Goal: Information Seeking & Learning: Learn about a topic

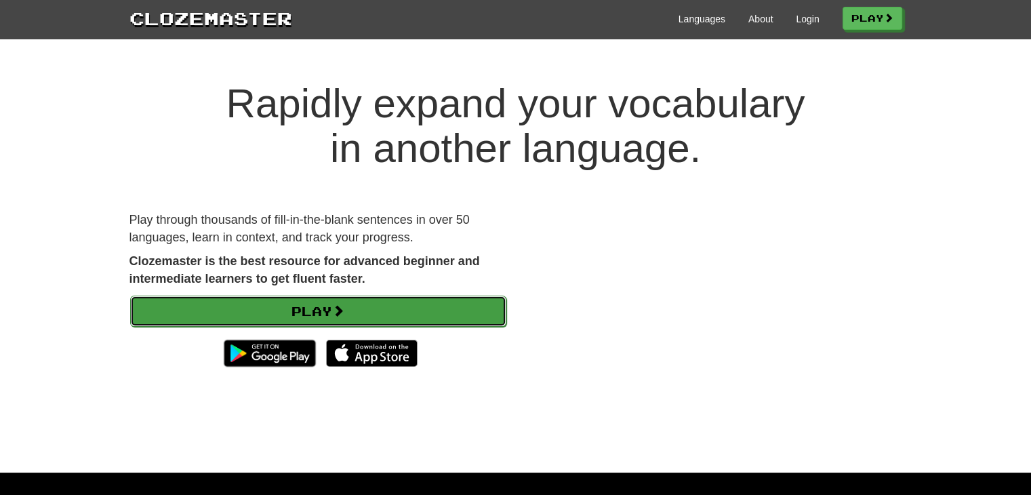
click at [413, 310] on link "Play" at bounding box center [318, 311] width 376 height 31
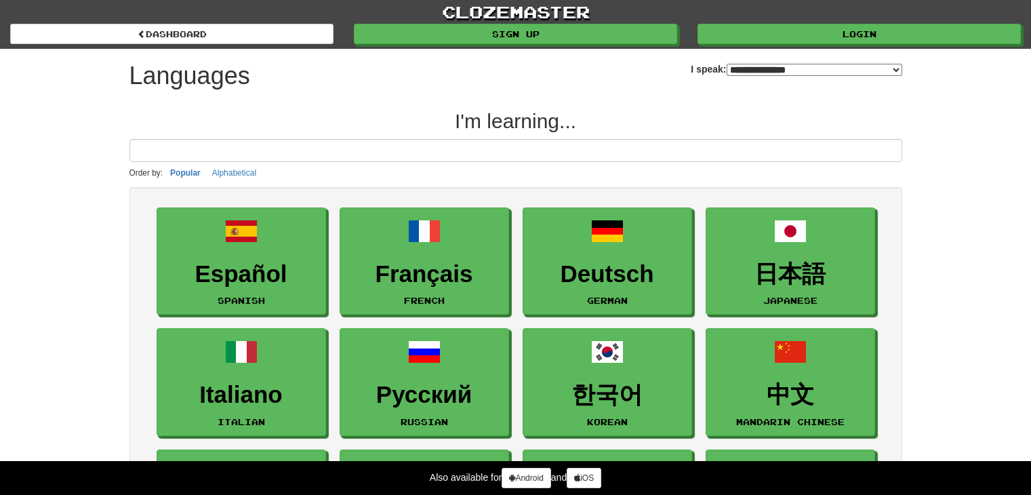
select select "*******"
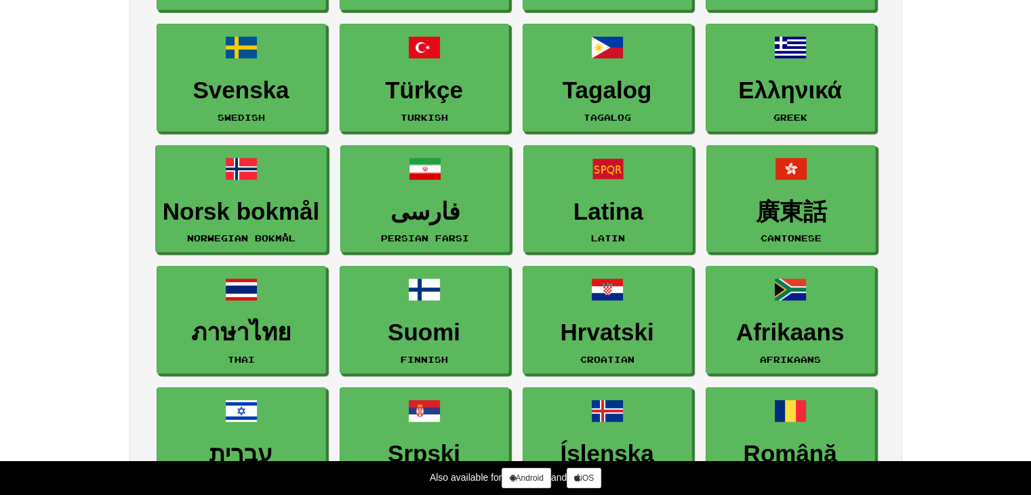
scroll to position [658, 0]
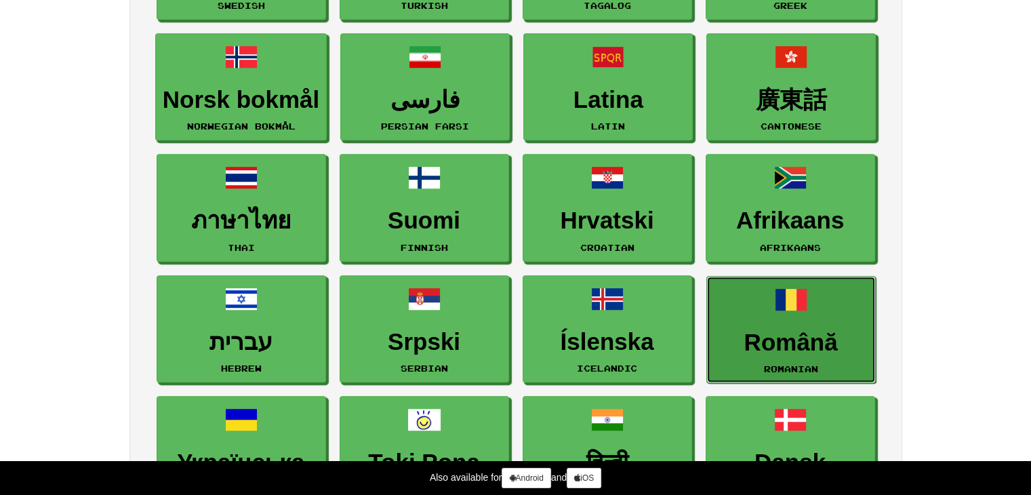
click at [755, 288] on link "Română Romanian" at bounding box center [792, 330] width 170 height 108
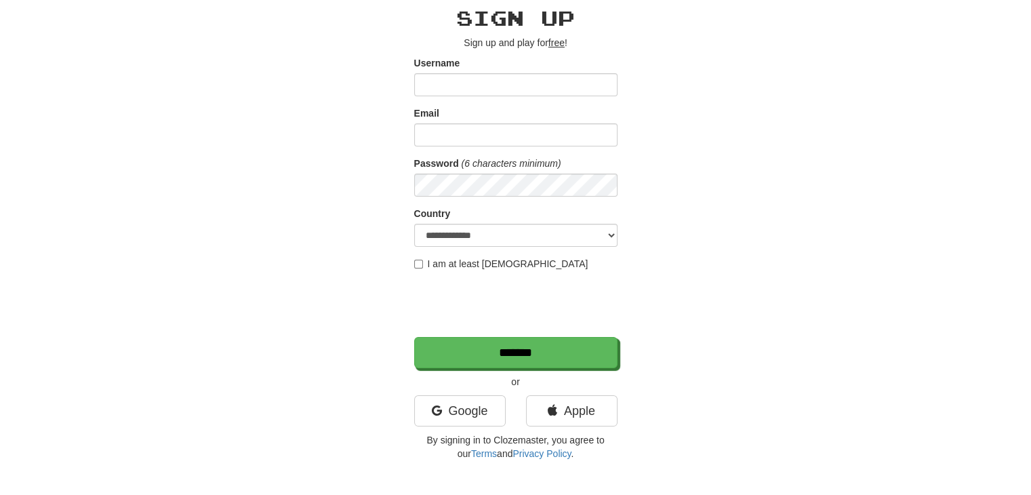
scroll to position [59, 0]
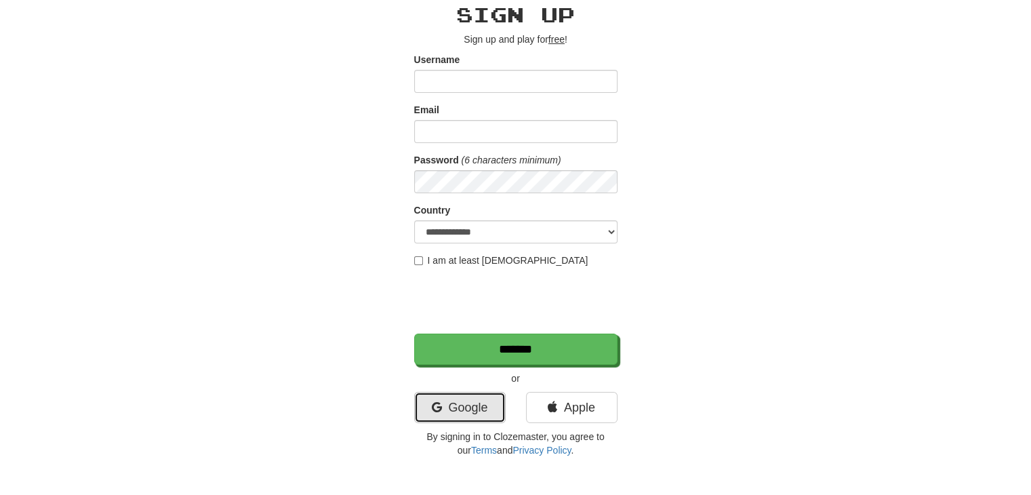
click at [435, 405] on icon at bounding box center [436, 407] width 10 height 12
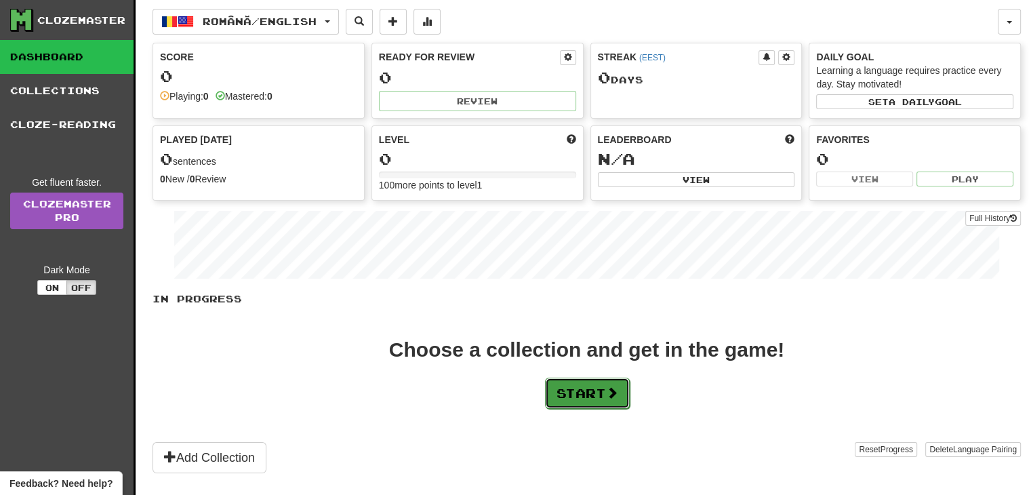
click at [606, 399] on button "Start" at bounding box center [587, 393] width 85 height 31
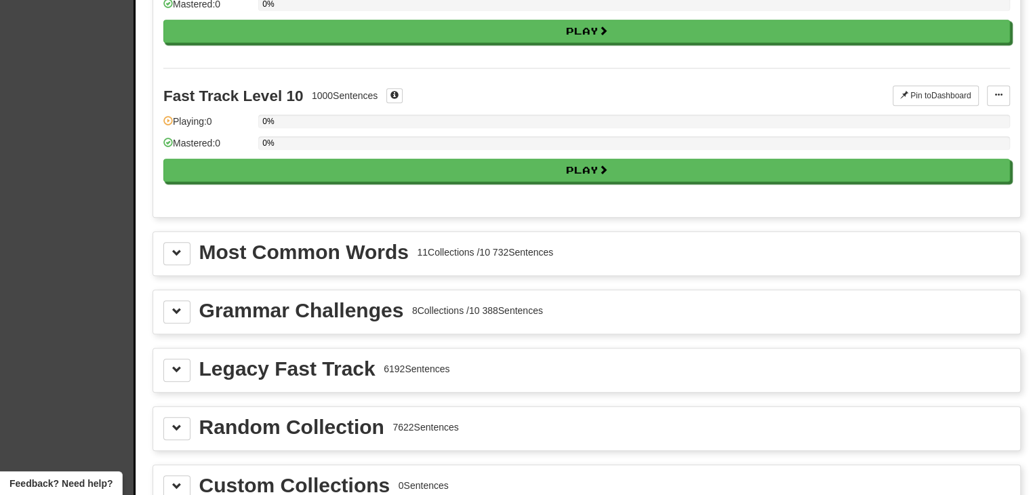
scroll to position [1310, 0]
click at [187, 244] on button at bounding box center [176, 253] width 27 height 23
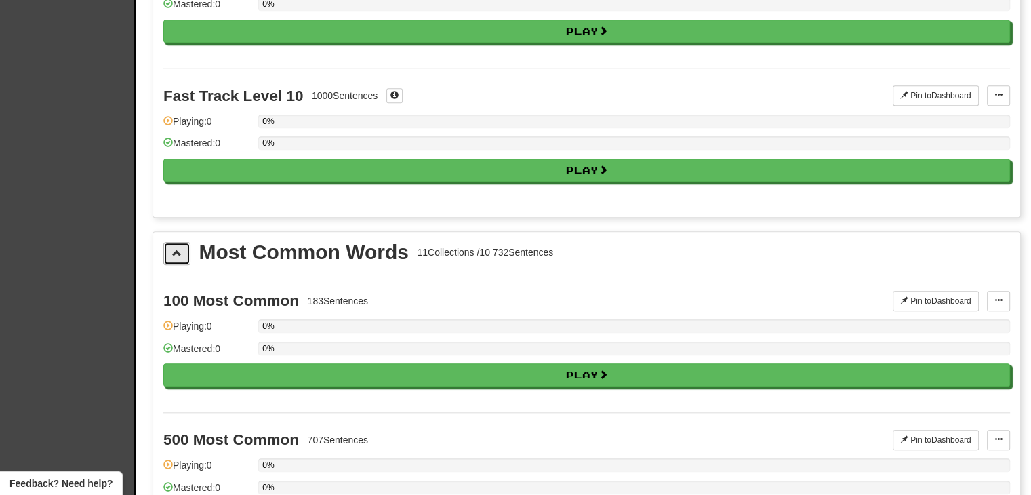
click at [186, 248] on button at bounding box center [176, 253] width 27 height 23
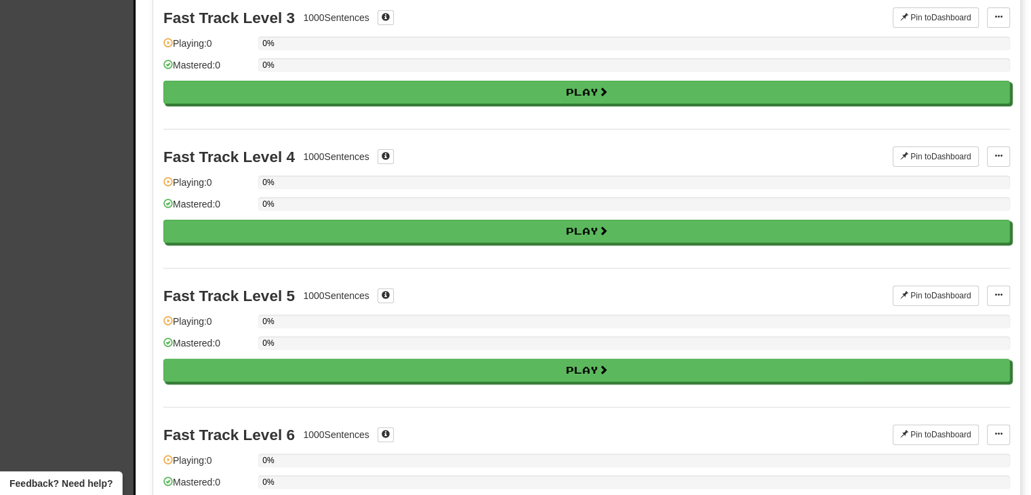
scroll to position [0, 0]
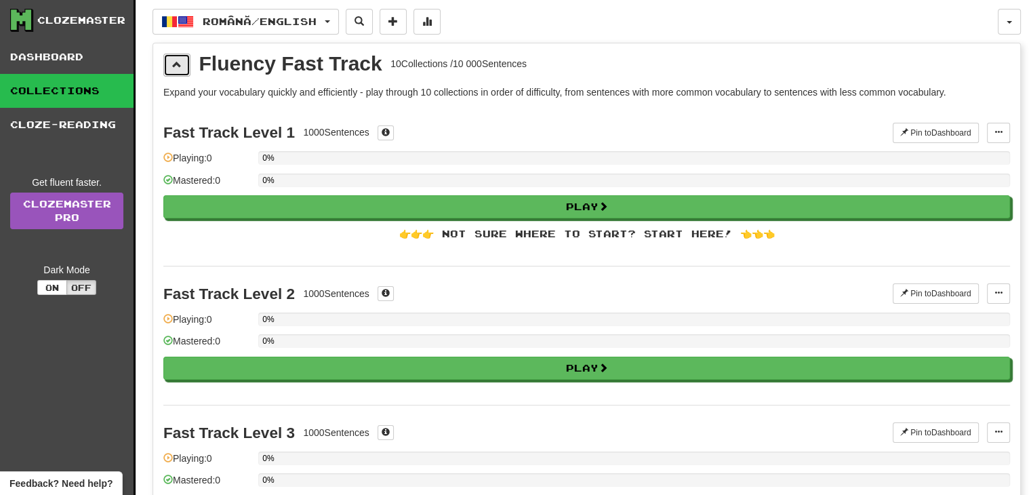
click at [171, 58] on button at bounding box center [176, 65] width 27 height 23
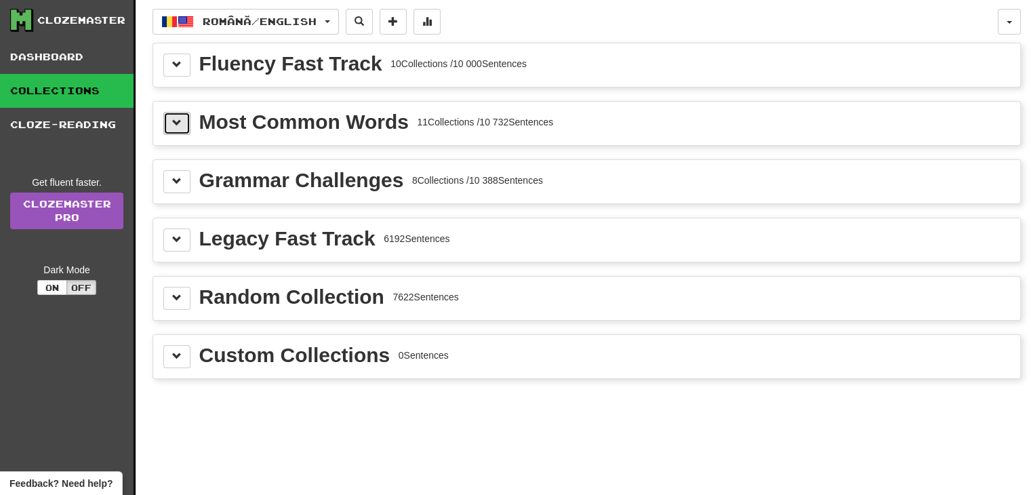
click at [176, 112] on button at bounding box center [176, 123] width 27 height 23
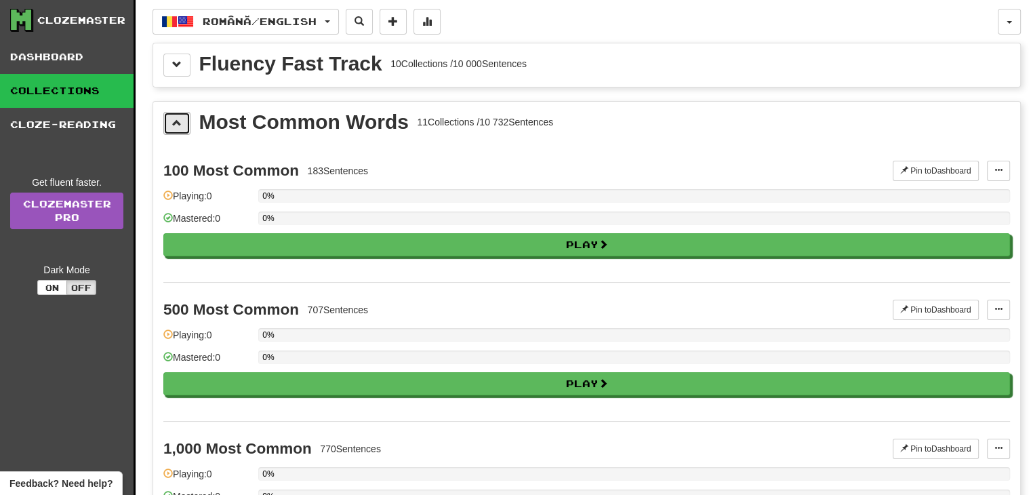
click at [186, 115] on button at bounding box center [176, 123] width 27 height 23
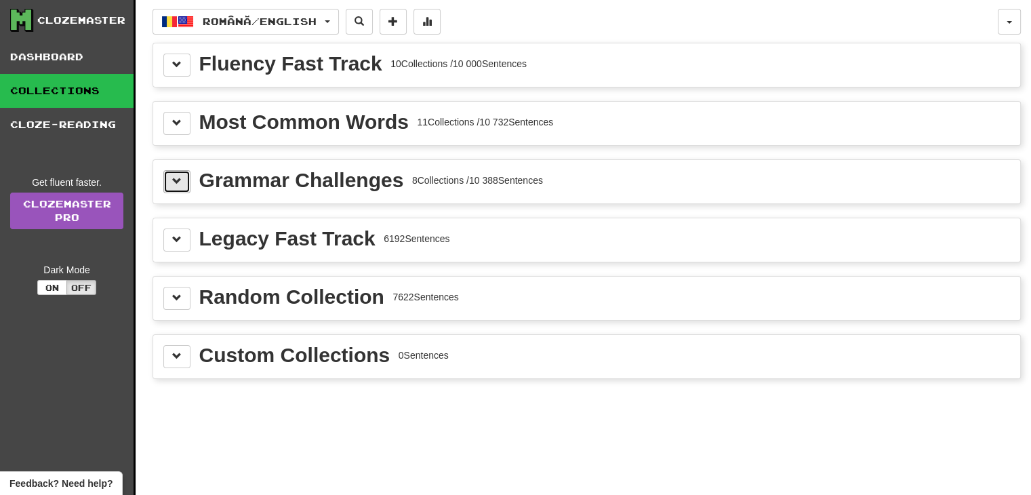
click at [174, 189] on button at bounding box center [176, 181] width 27 height 23
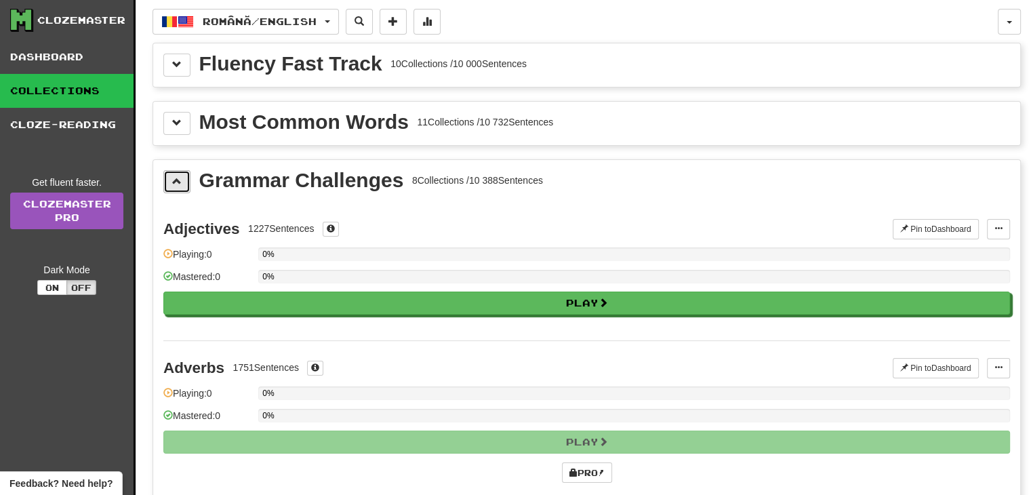
click at [174, 189] on button at bounding box center [176, 181] width 27 height 23
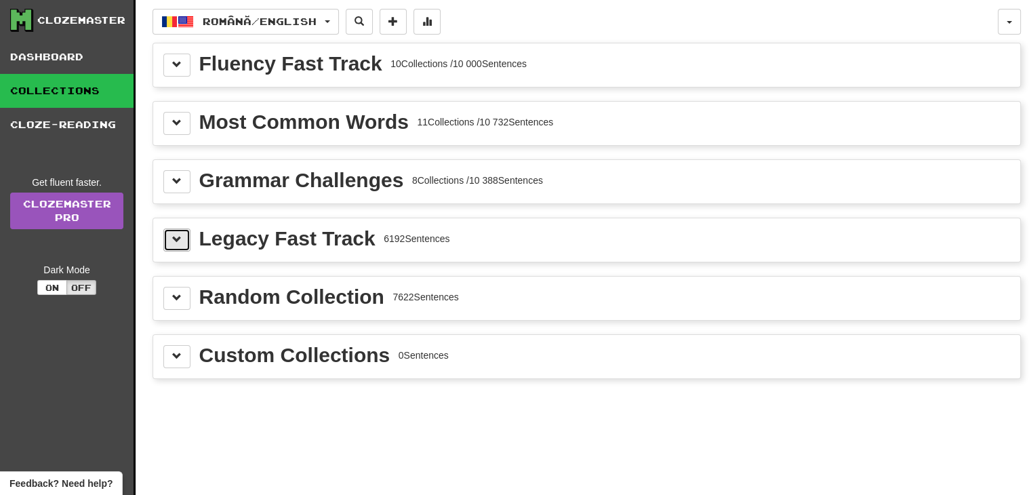
click at [174, 239] on span at bounding box center [176, 239] width 9 height 9
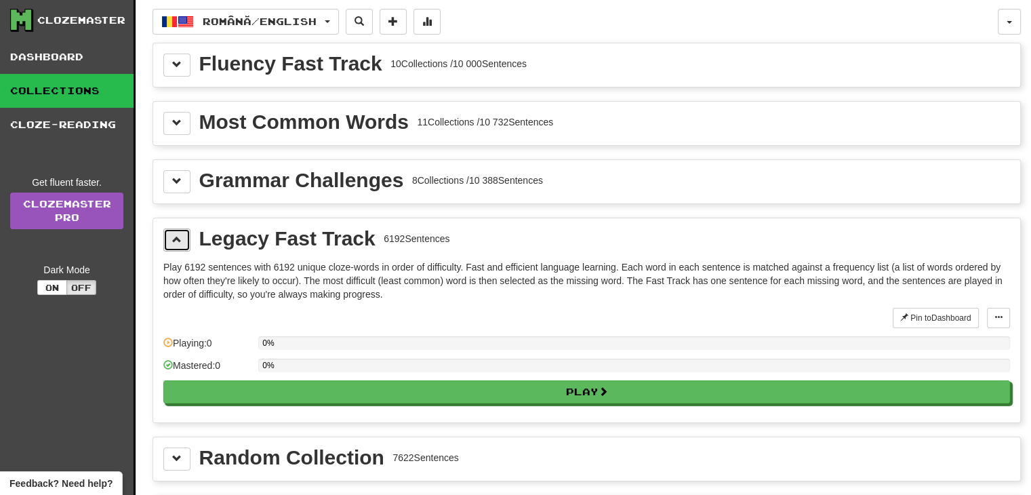
click at [174, 239] on span at bounding box center [176, 239] width 9 height 9
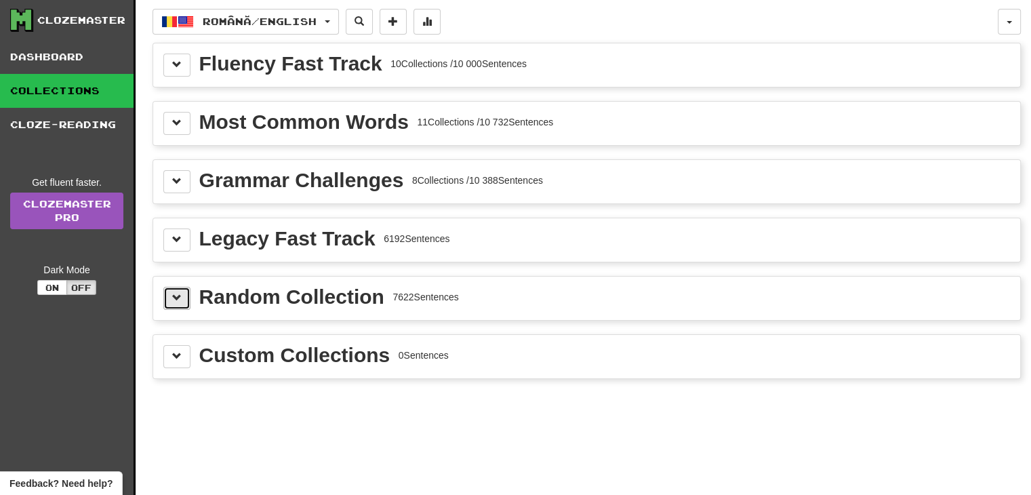
click at [171, 296] on button at bounding box center [176, 298] width 27 height 23
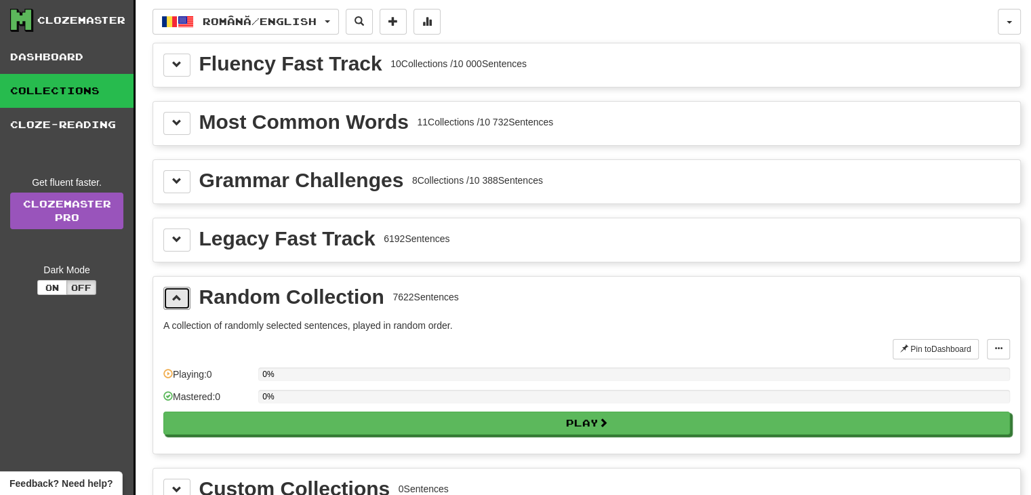
scroll to position [161, 0]
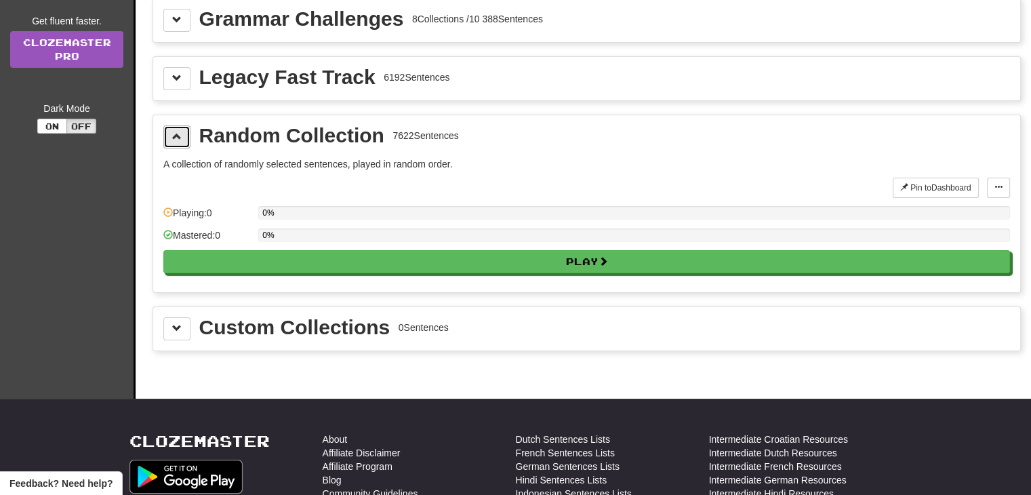
click at [187, 128] on button at bounding box center [176, 136] width 27 height 23
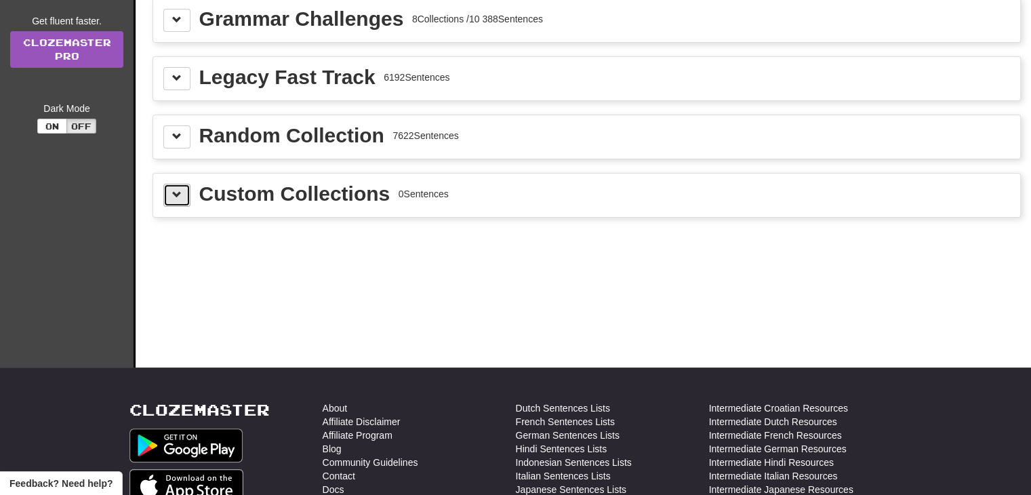
click at [174, 192] on span at bounding box center [176, 194] width 9 height 9
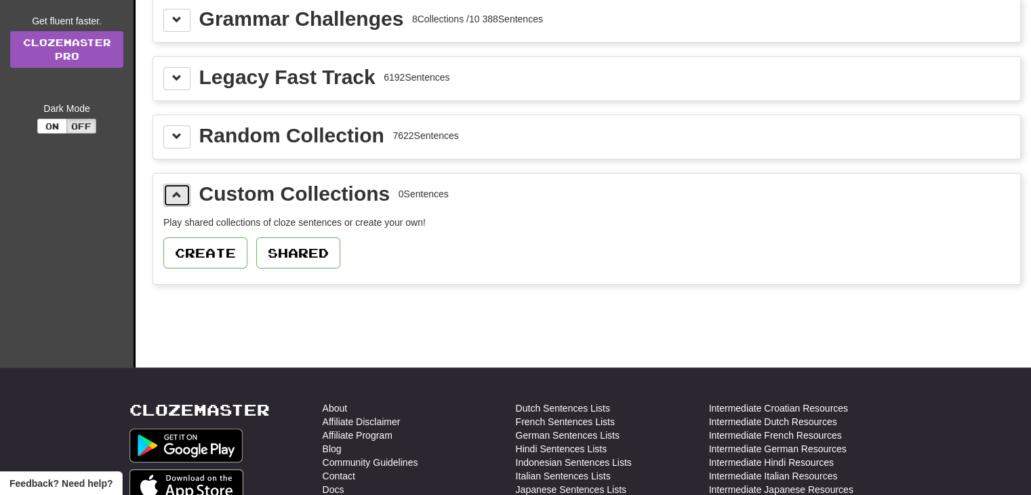
click at [174, 192] on span at bounding box center [176, 194] width 9 height 9
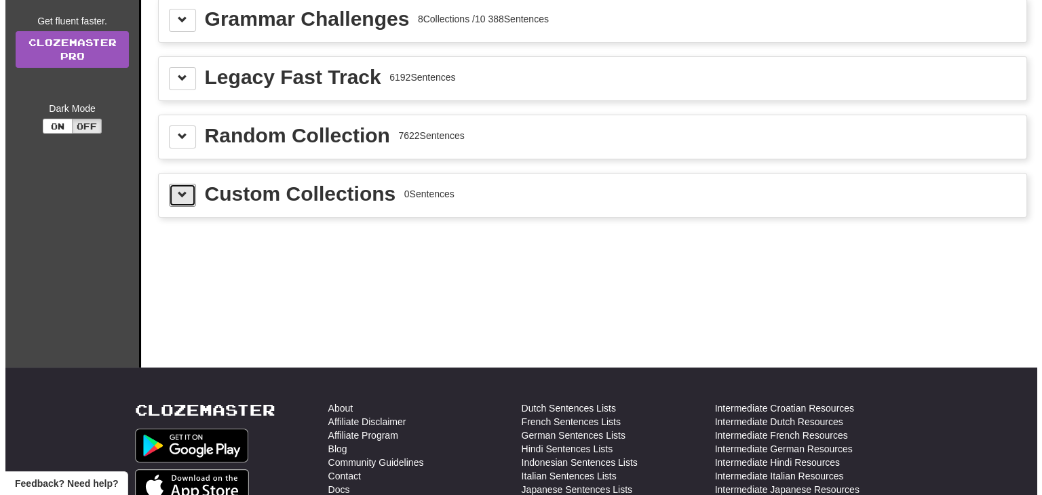
scroll to position [0, 0]
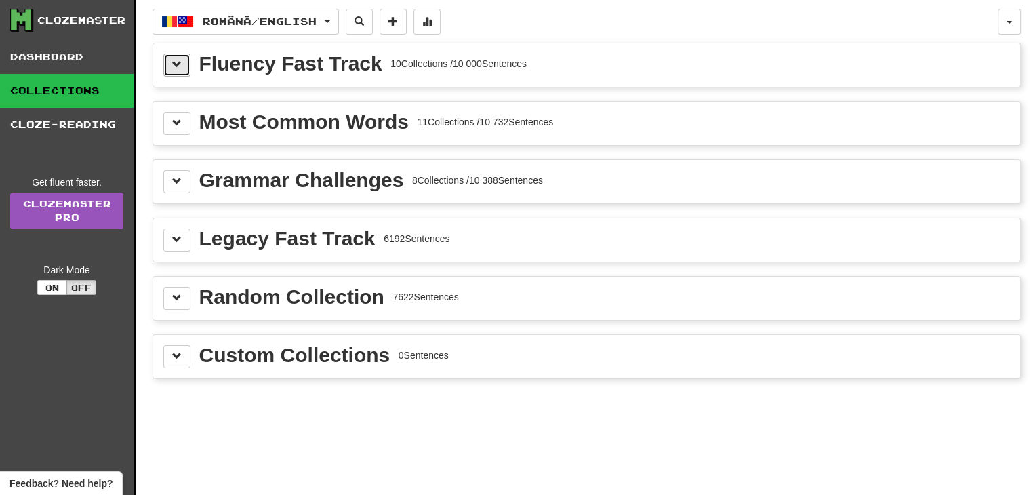
click at [171, 55] on button at bounding box center [176, 65] width 27 height 23
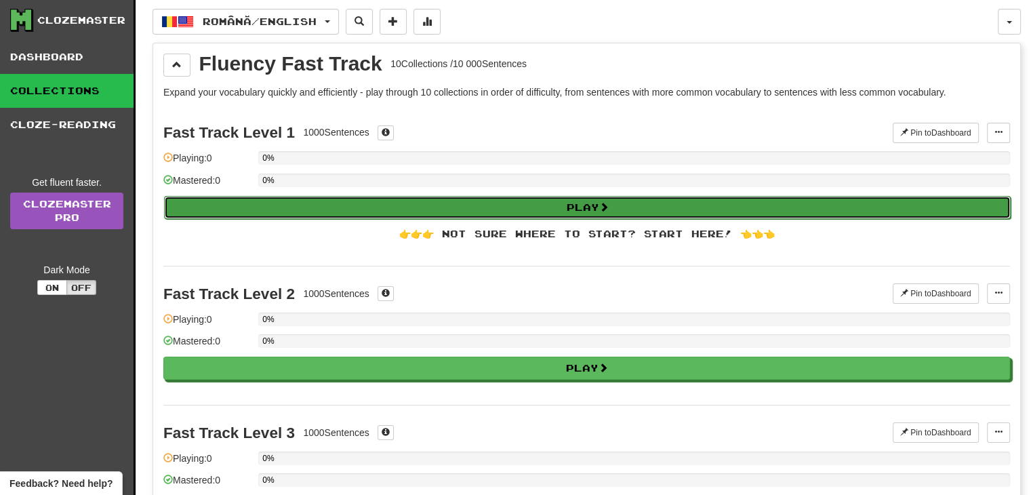
click at [224, 202] on button "Play" at bounding box center [587, 207] width 847 height 23
select select "**"
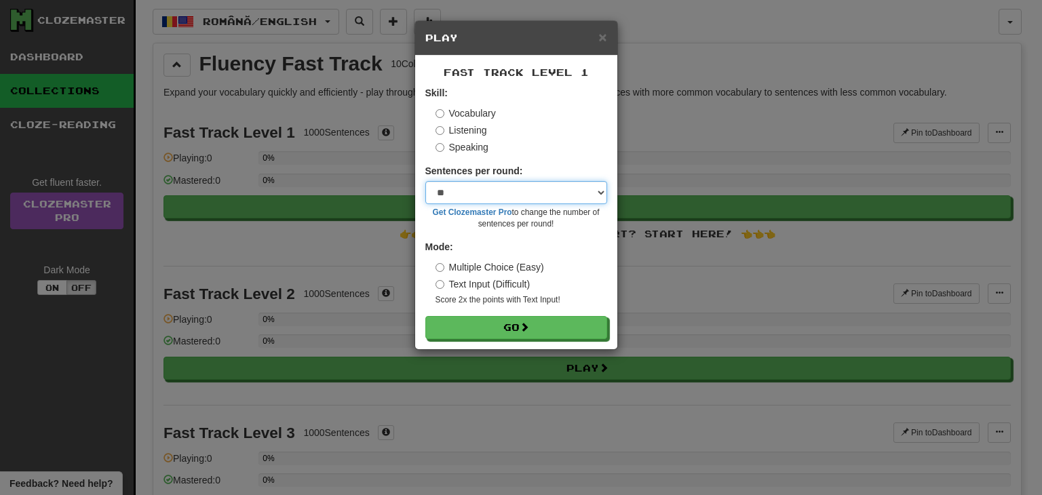
click at [515, 187] on select "* ** ** ** ** ** *** ********" at bounding box center [516, 192] width 182 height 23
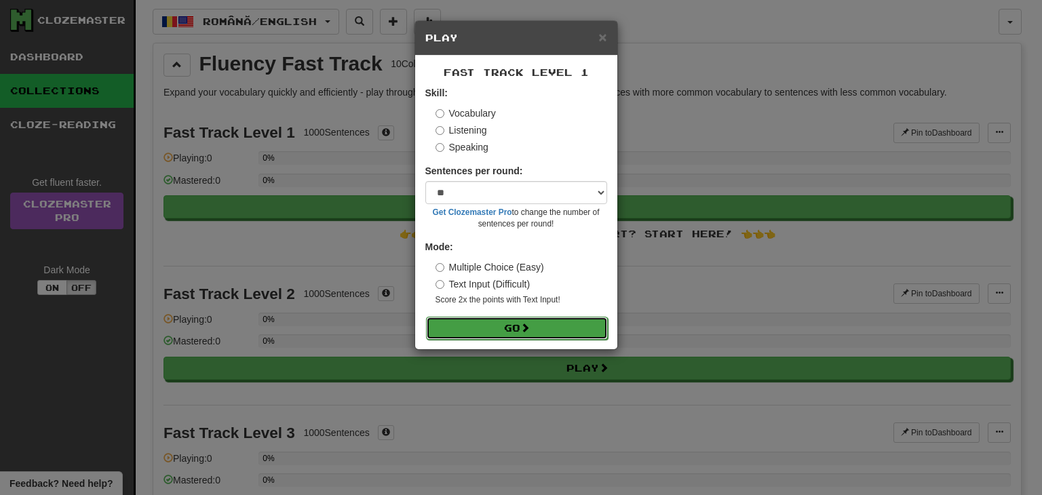
click at [502, 338] on button "Go" at bounding box center [517, 328] width 182 height 23
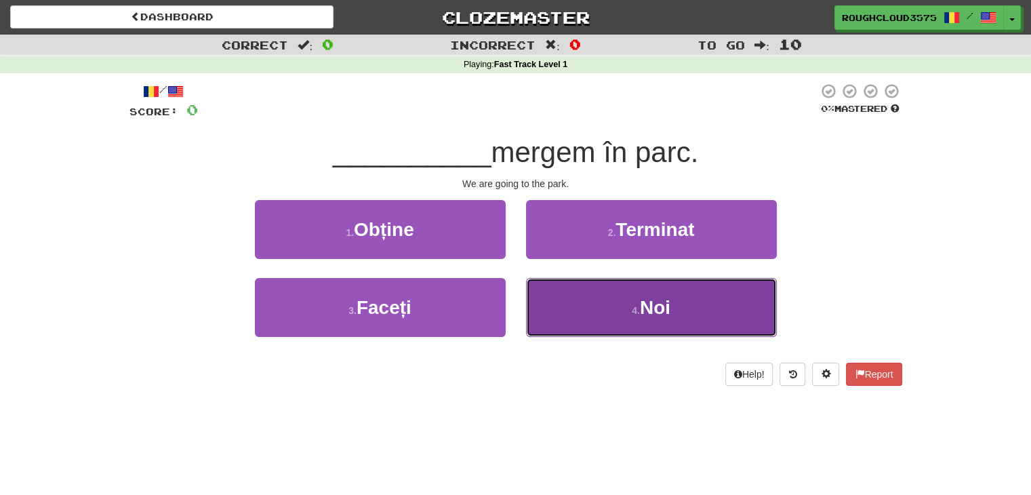
click at [589, 304] on button "4 . Noi" at bounding box center [651, 307] width 251 height 59
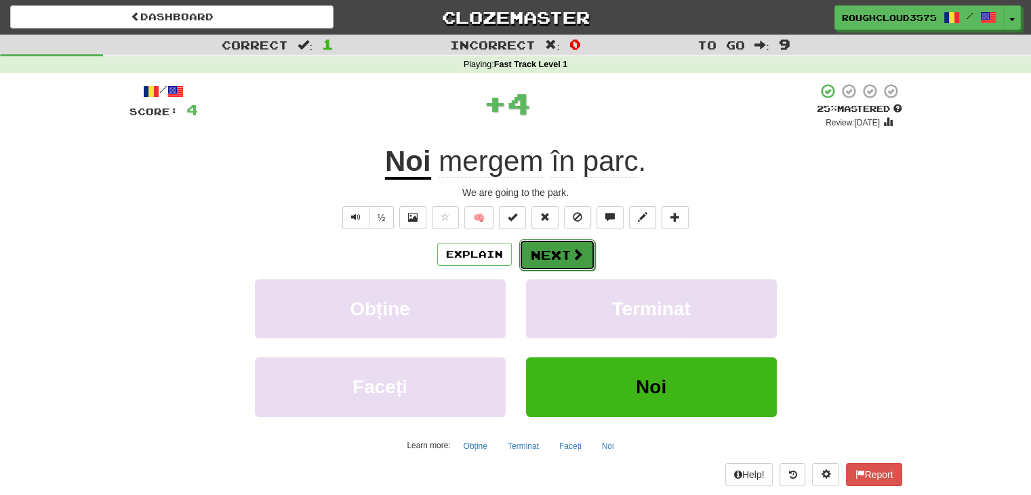
click at [557, 257] on button "Next" at bounding box center [557, 254] width 76 height 31
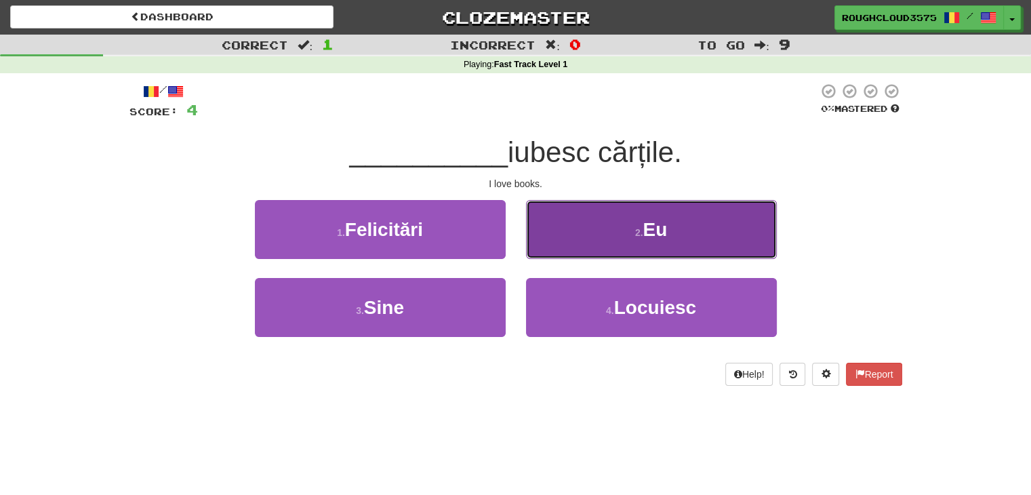
click at [576, 250] on button "2 . Eu" at bounding box center [651, 229] width 251 height 59
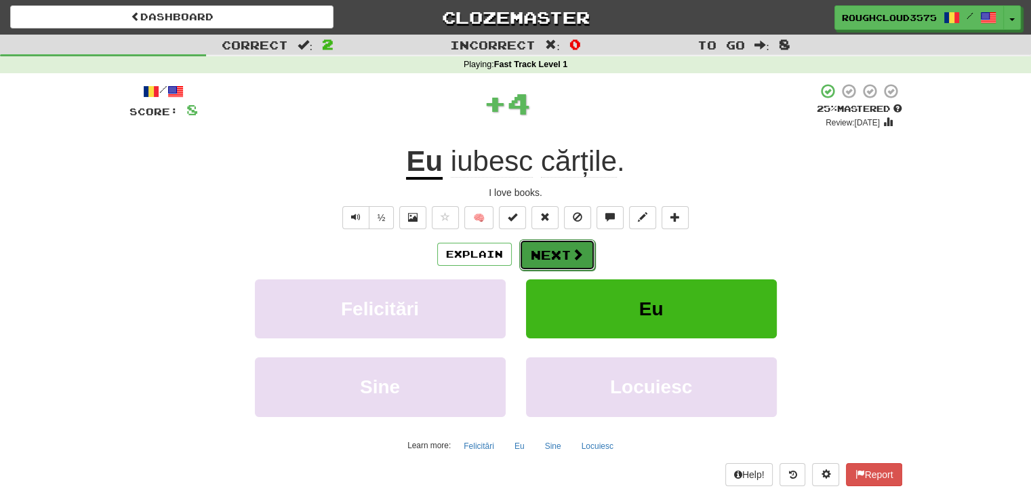
click at [544, 251] on button "Next" at bounding box center [557, 254] width 76 height 31
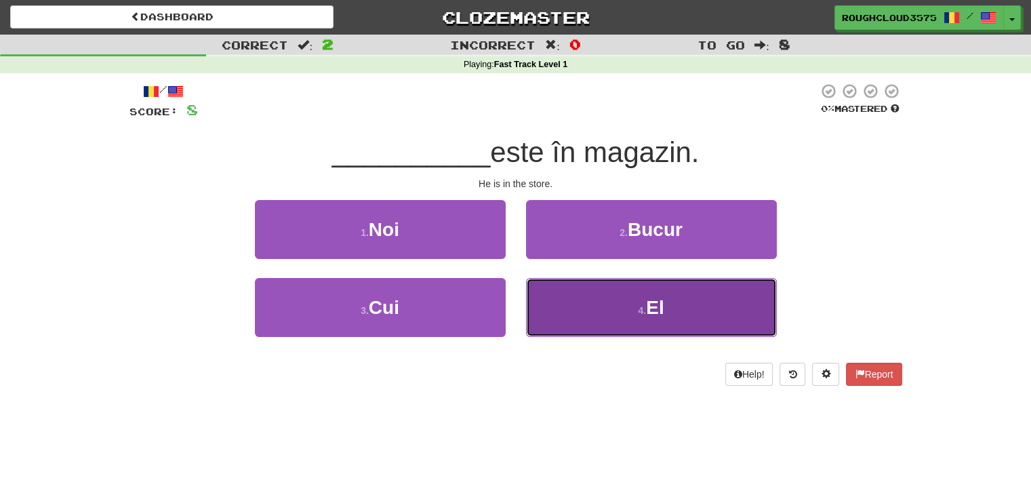
click at [585, 291] on button "4 . El" at bounding box center [651, 307] width 251 height 59
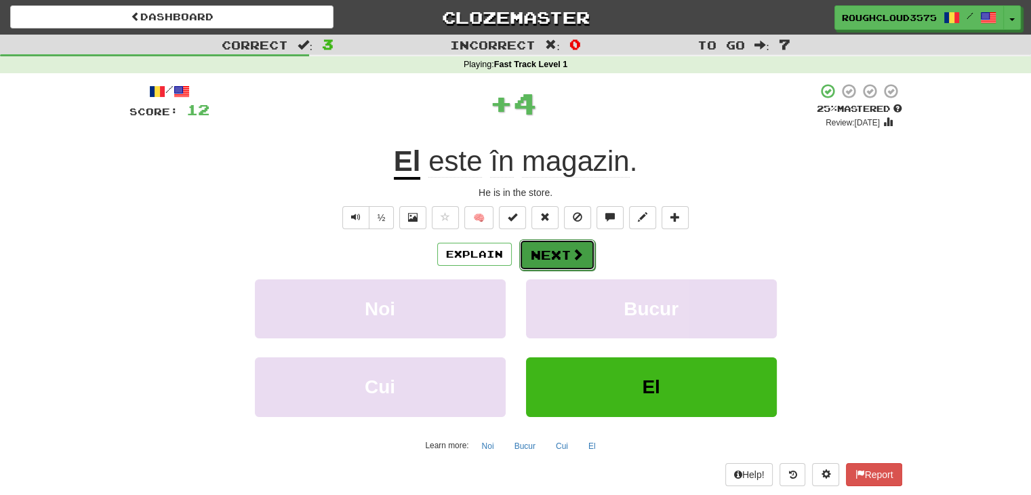
click at [553, 252] on button "Next" at bounding box center [557, 254] width 76 height 31
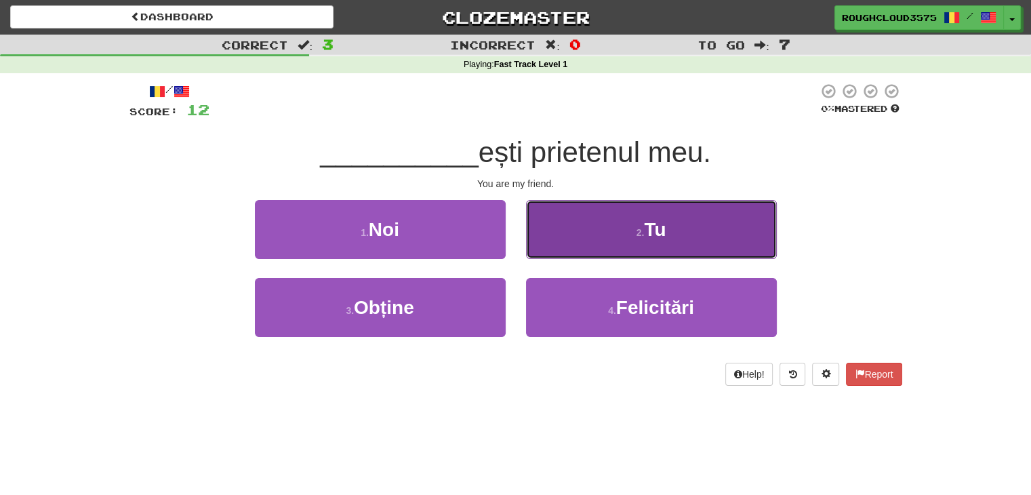
click at [578, 237] on button "2 . Tu" at bounding box center [651, 229] width 251 height 59
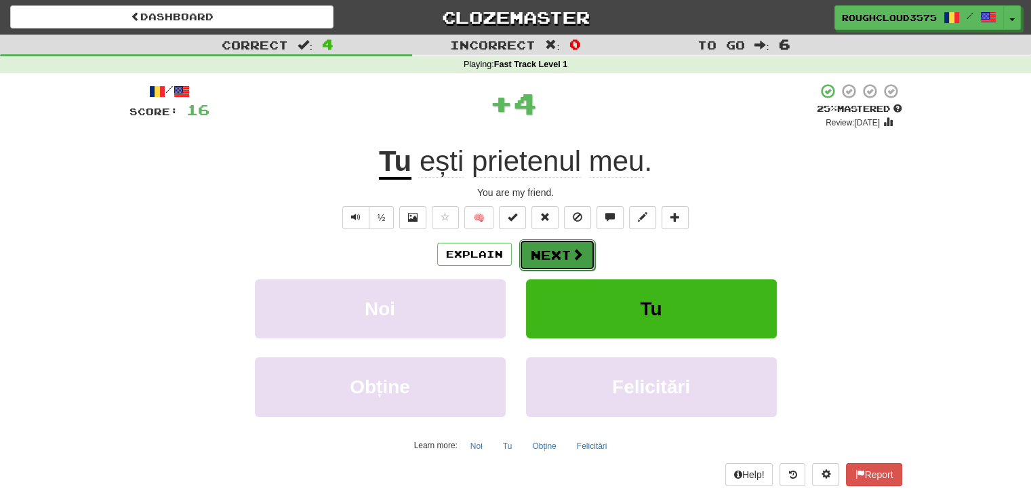
click at [567, 241] on button "Next" at bounding box center [557, 254] width 76 height 31
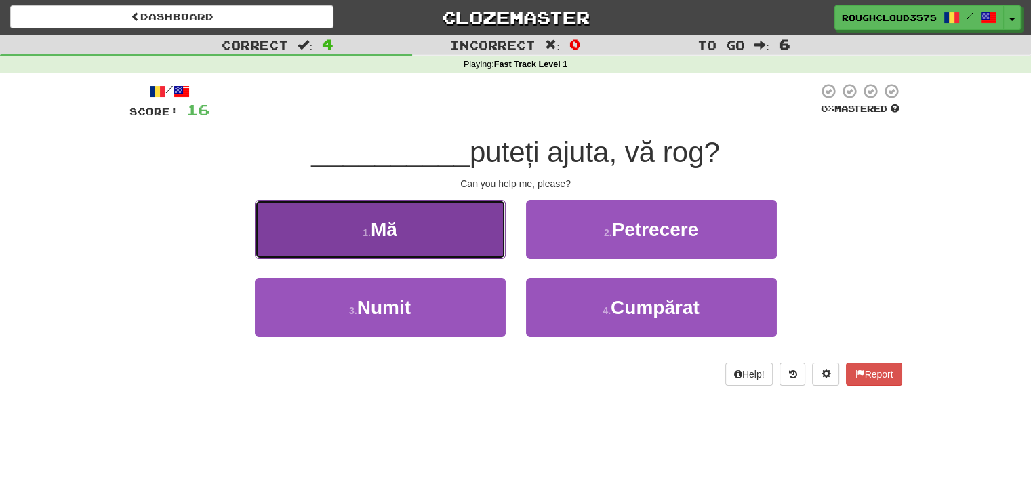
click at [471, 233] on button "1 . Mă" at bounding box center [380, 229] width 251 height 59
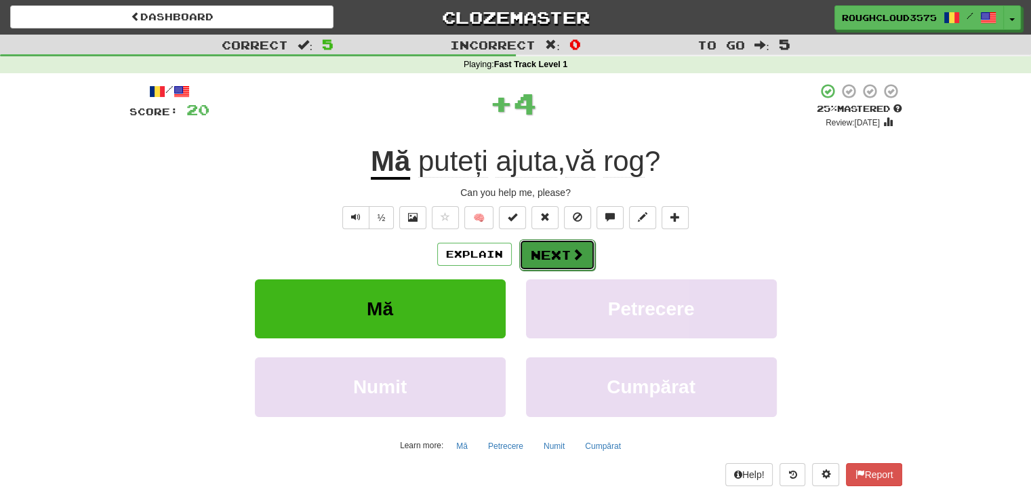
click at [551, 258] on button "Next" at bounding box center [557, 254] width 76 height 31
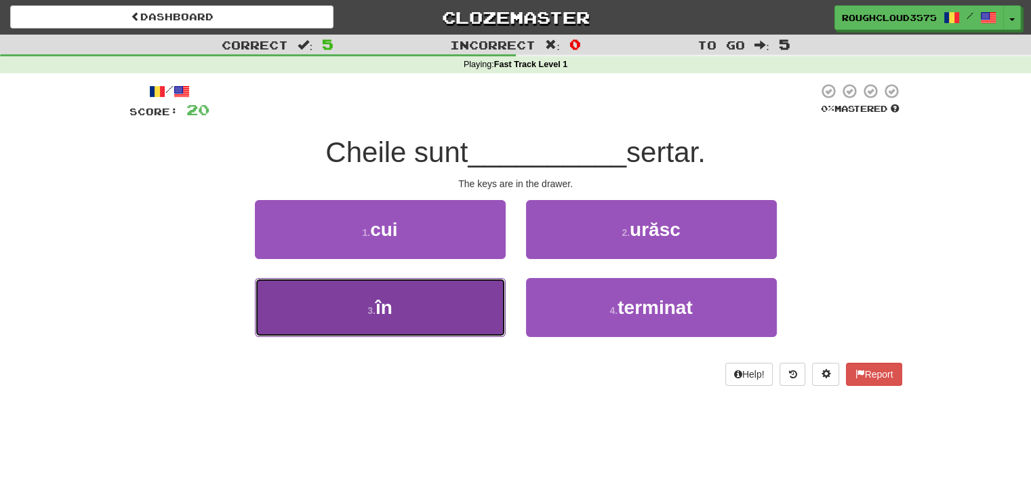
click at [447, 296] on button "3 . în" at bounding box center [380, 307] width 251 height 59
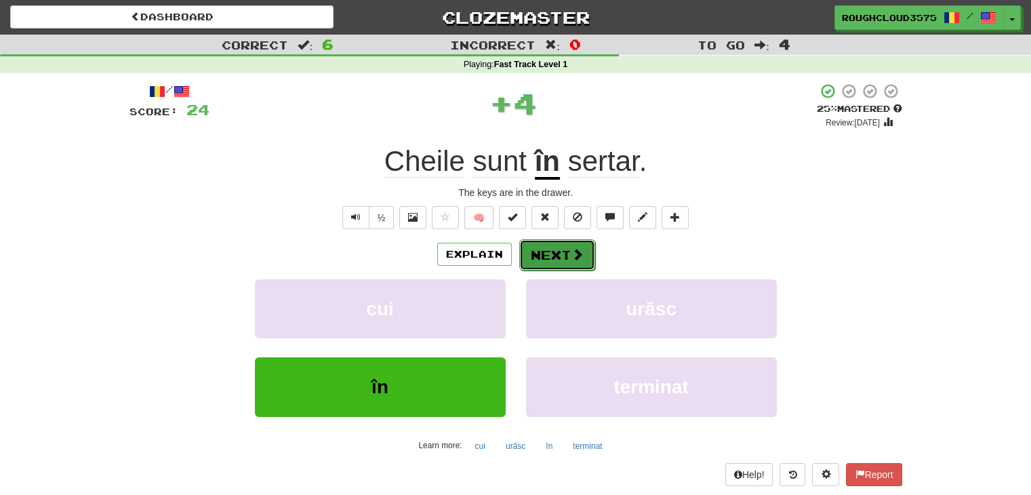
click at [535, 266] on button "Next" at bounding box center [557, 254] width 76 height 31
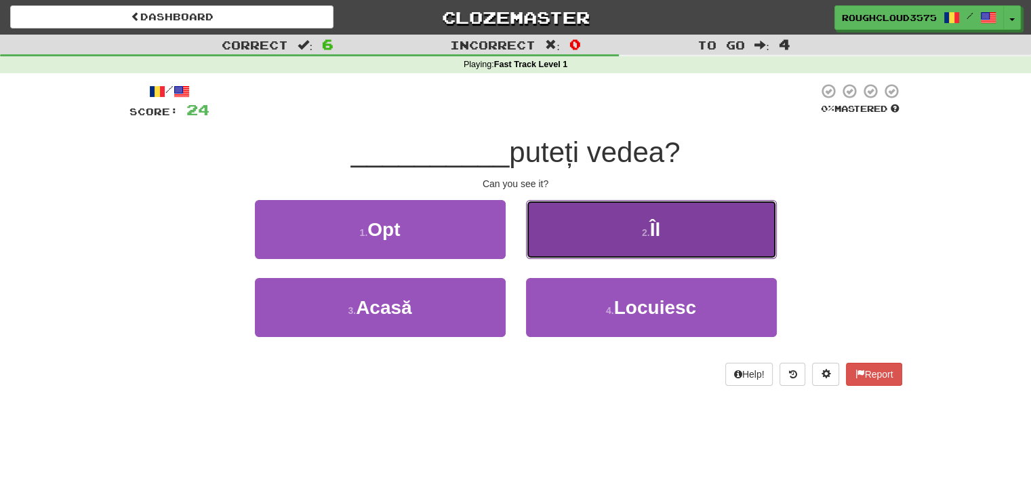
click at [583, 229] on button "2 . Îl" at bounding box center [651, 229] width 251 height 59
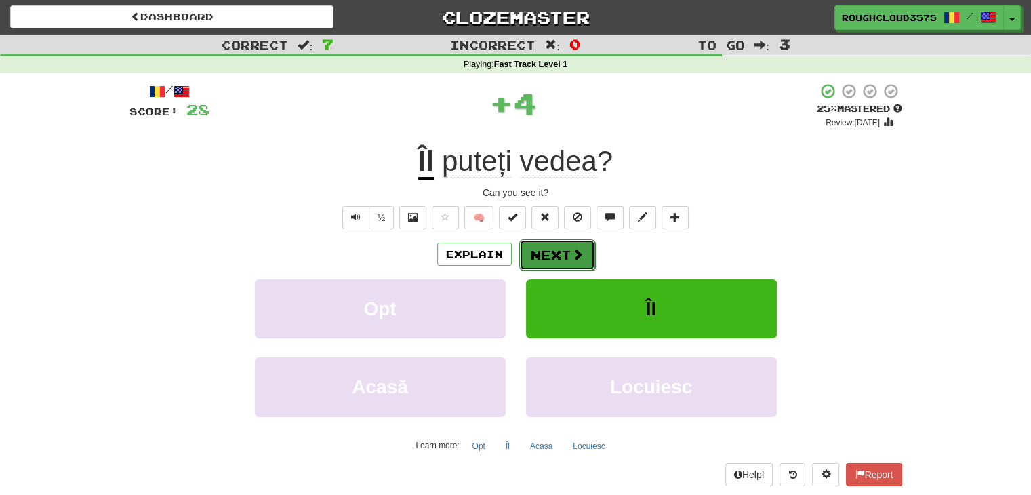
click at [546, 250] on button "Next" at bounding box center [557, 254] width 76 height 31
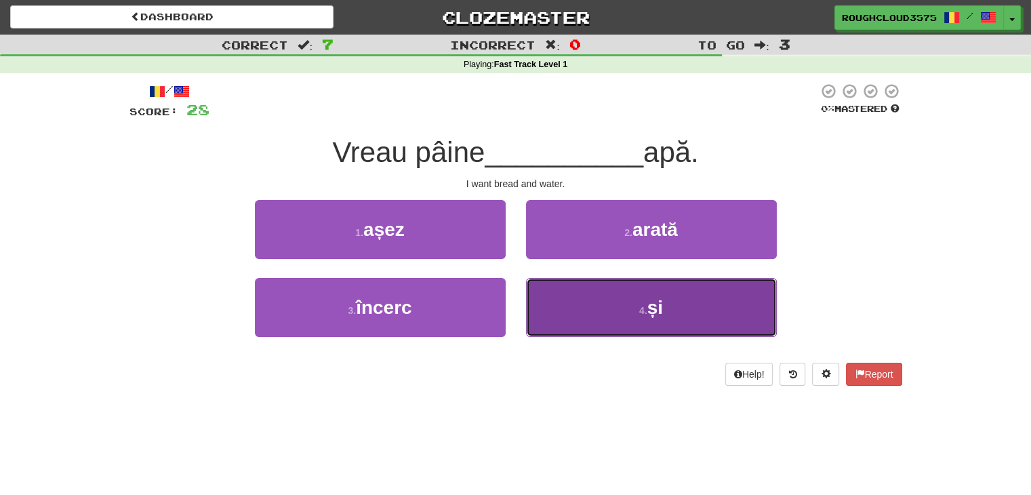
click at [550, 285] on button "4 . și" at bounding box center [651, 307] width 251 height 59
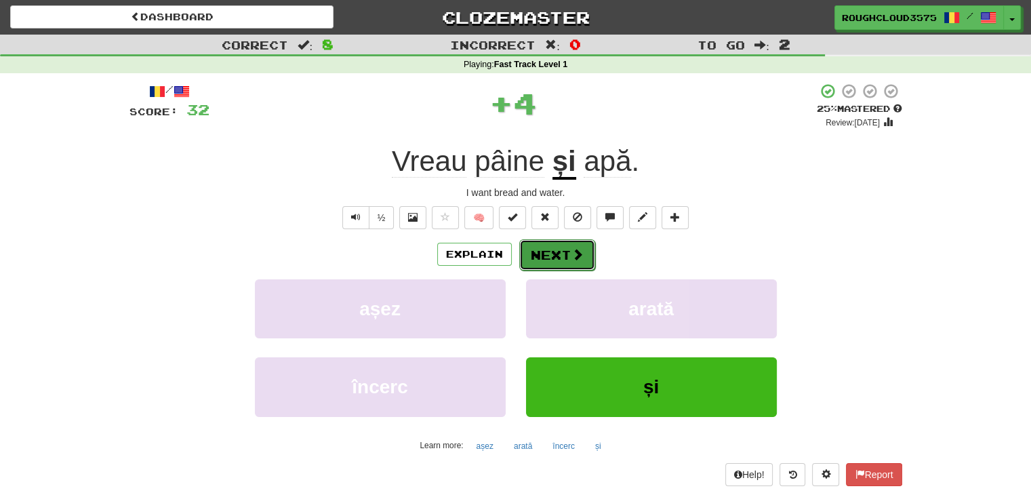
click at [540, 252] on button "Next" at bounding box center [557, 254] width 76 height 31
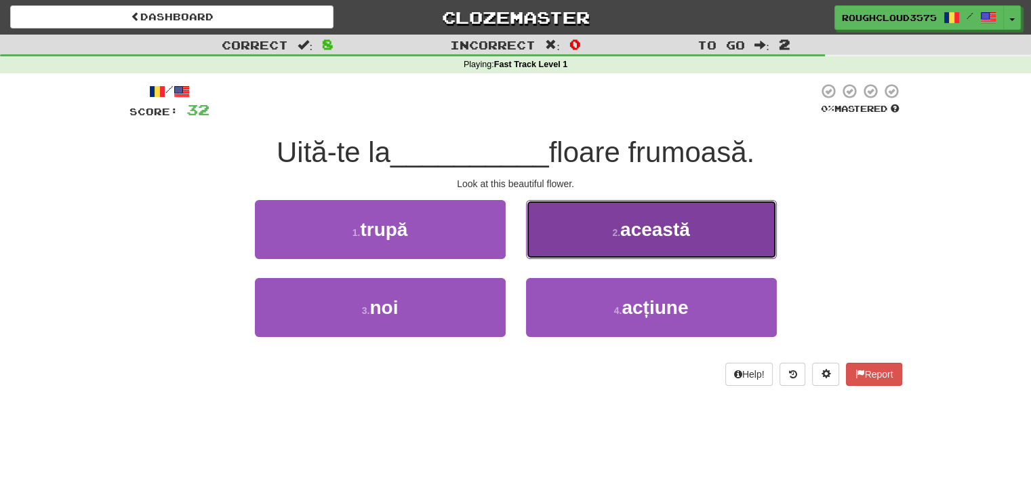
click at [578, 231] on button "2 . această" at bounding box center [651, 229] width 251 height 59
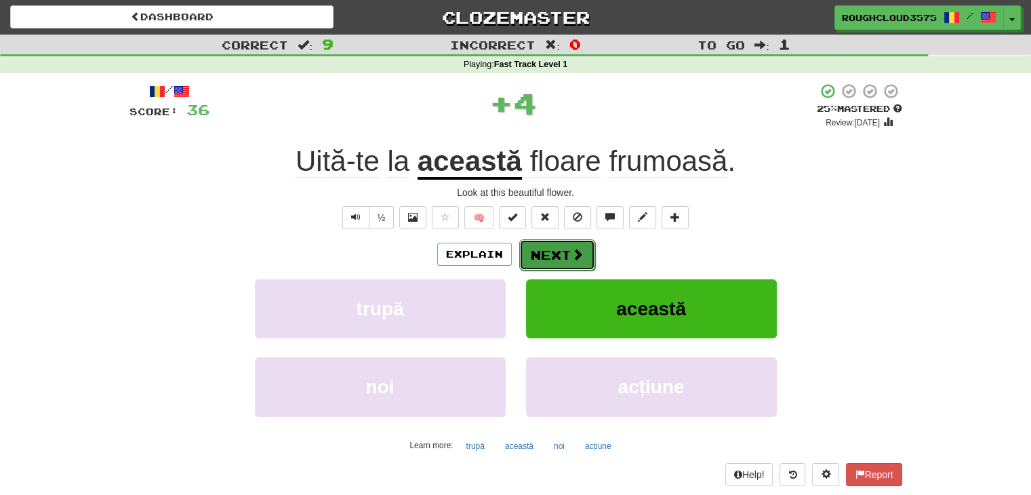
click at [551, 260] on button "Next" at bounding box center [557, 254] width 76 height 31
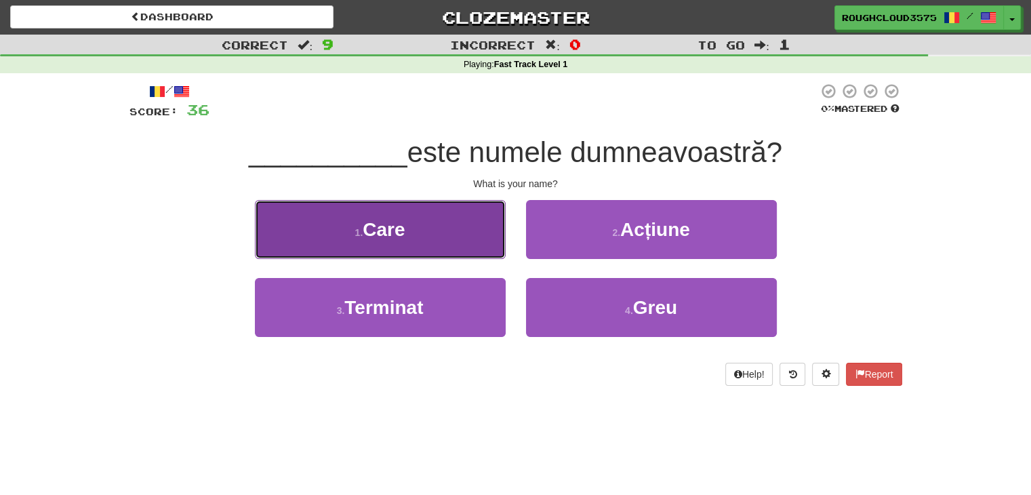
click at [490, 245] on button "1 . Care" at bounding box center [380, 229] width 251 height 59
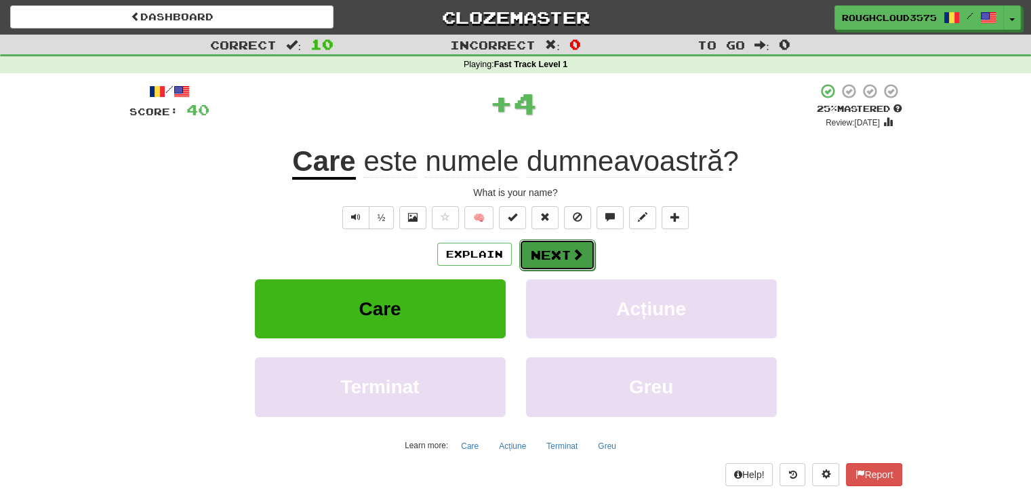
click at [519, 248] on button "Next" at bounding box center [557, 254] width 76 height 31
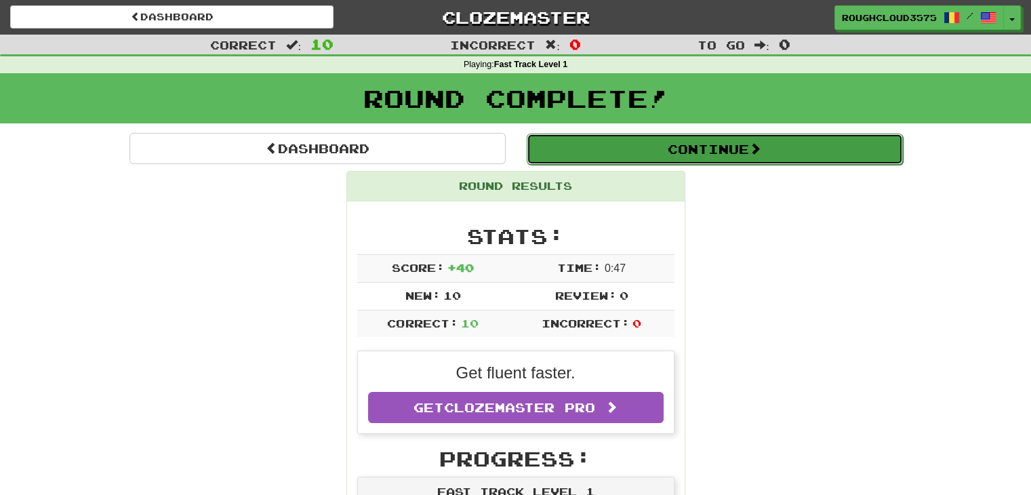
click at [747, 158] on button "Continue" at bounding box center [715, 149] width 376 height 31
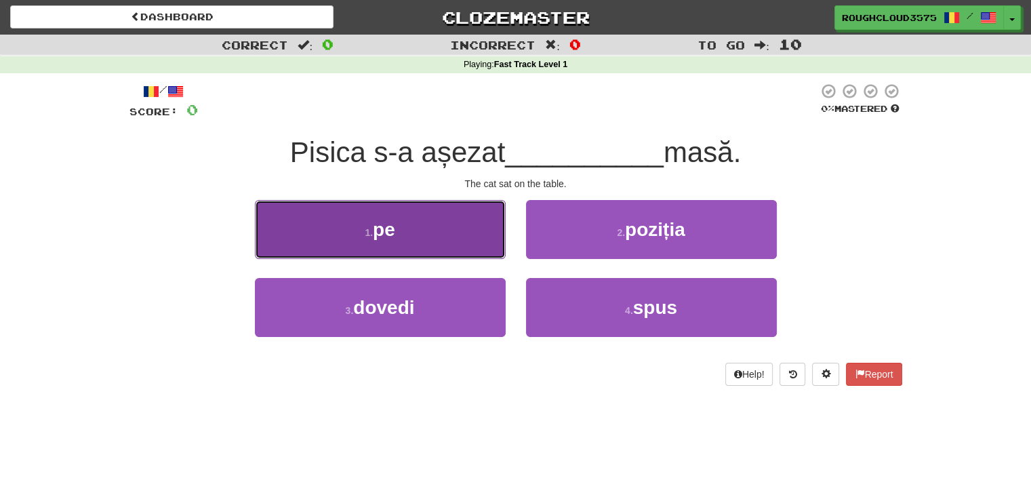
click at [446, 227] on button "1 . pe" at bounding box center [380, 229] width 251 height 59
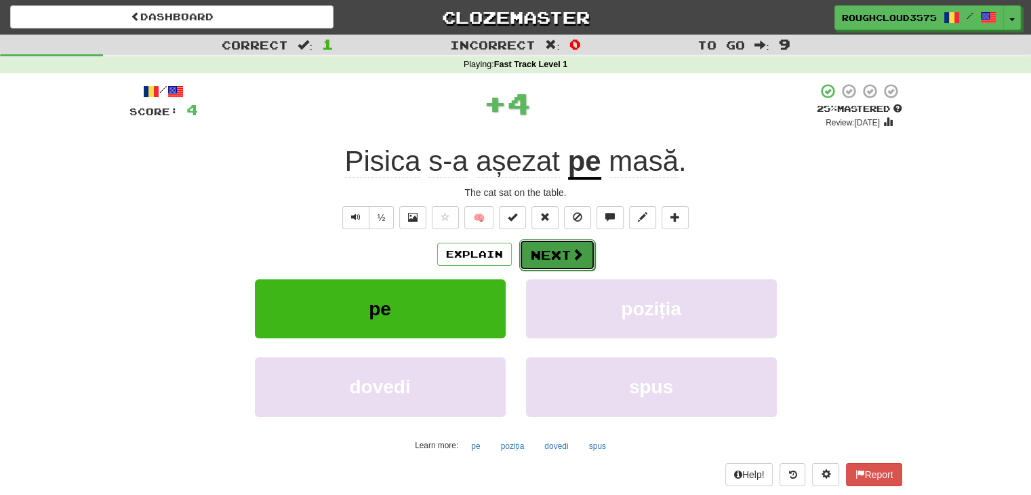
click at [551, 254] on button "Next" at bounding box center [557, 254] width 76 height 31
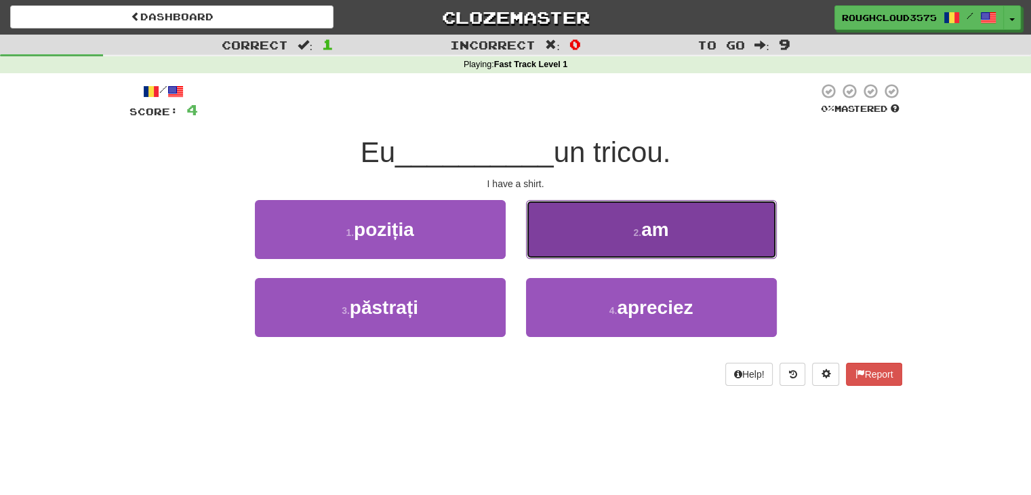
click at [591, 227] on button "2 . am" at bounding box center [651, 229] width 251 height 59
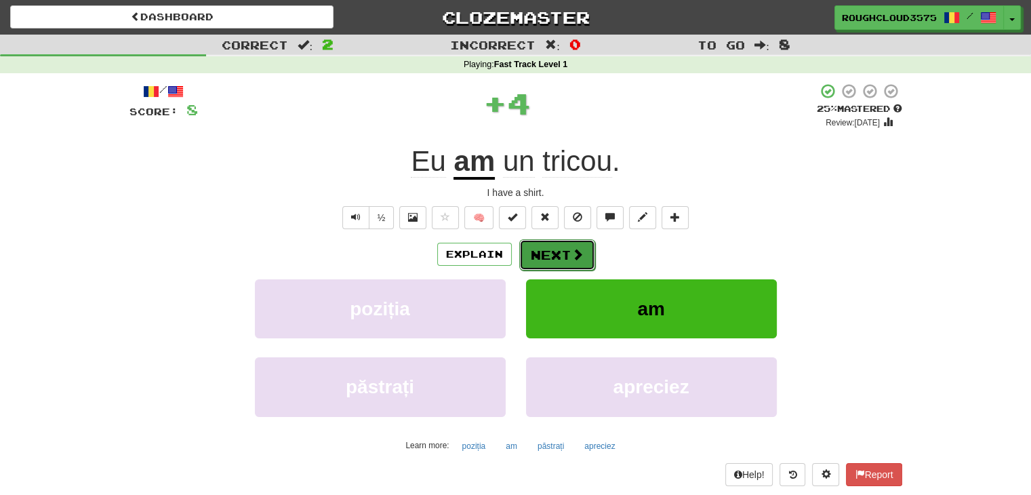
click at [576, 243] on button "Next" at bounding box center [557, 254] width 76 height 31
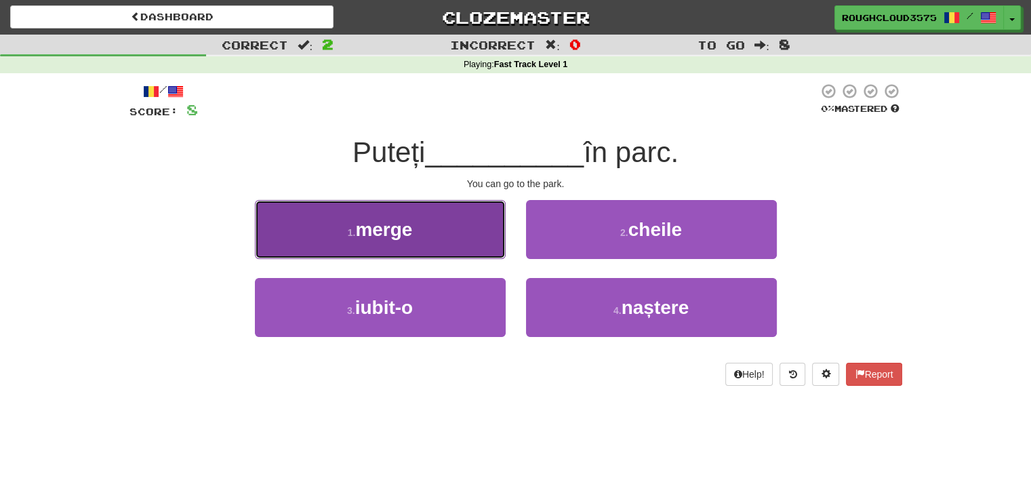
click at [490, 248] on button "1 . merge" at bounding box center [380, 229] width 251 height 59
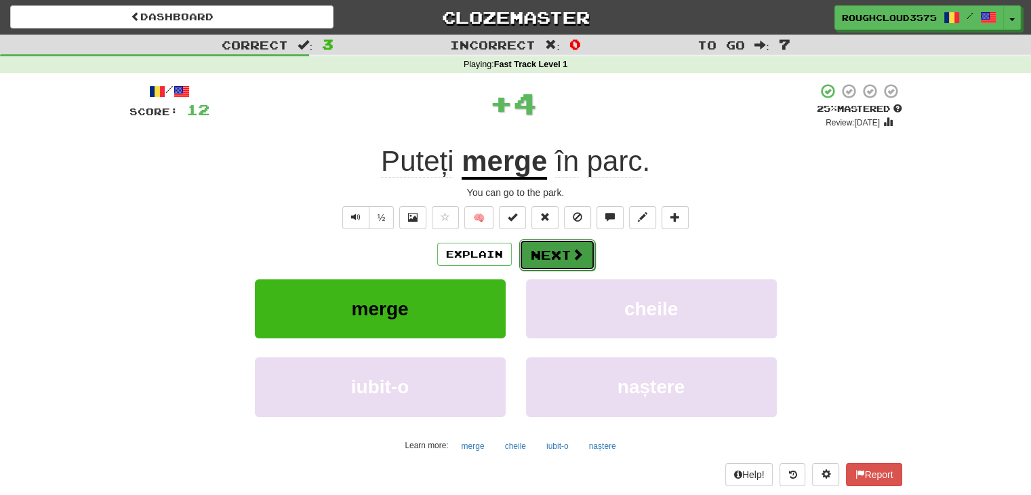
click at [558, 248] on button "Next" at bounding box center [557, 254] width 76 height 31
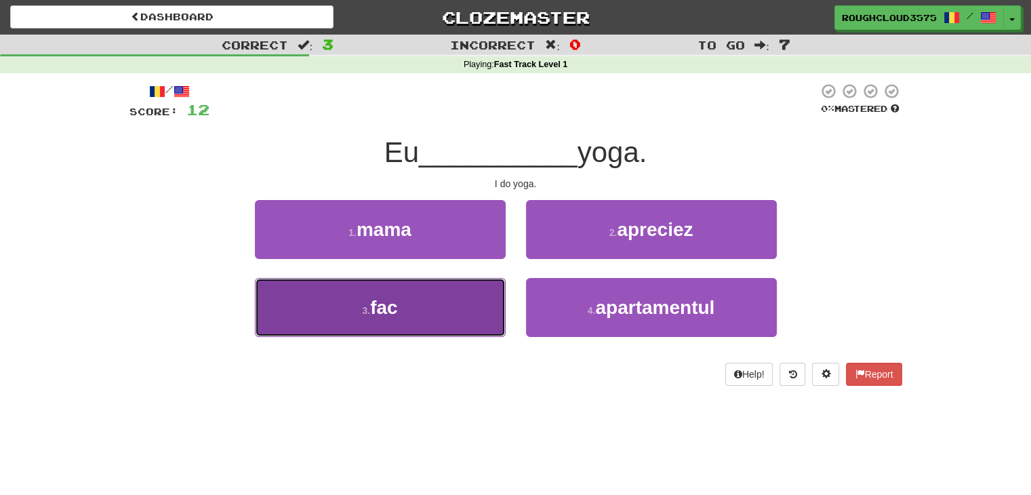
click at [444, 294] on button "3 . fac" at bounding box center [380, 307] width 251 height 59
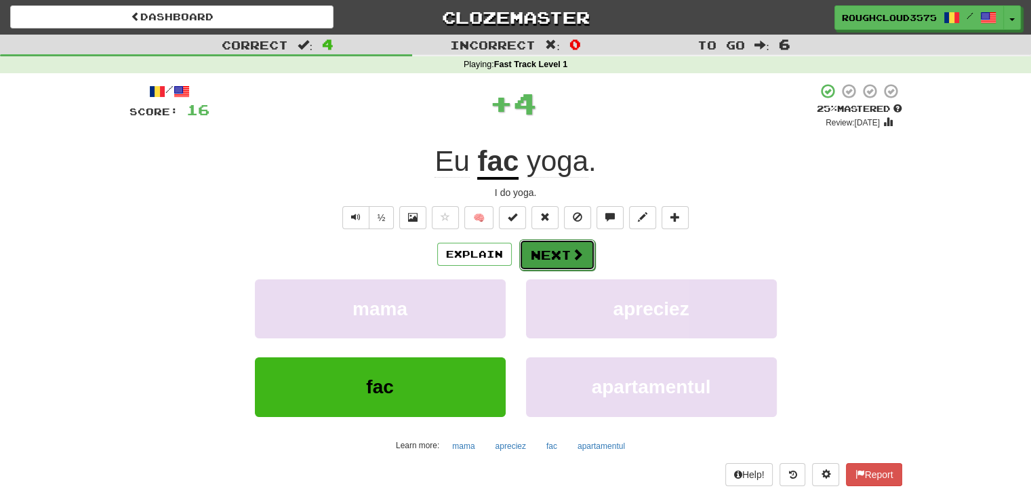
click at [543, 261] on button "Next" at bounding box center [557, 254] width 76 height 31
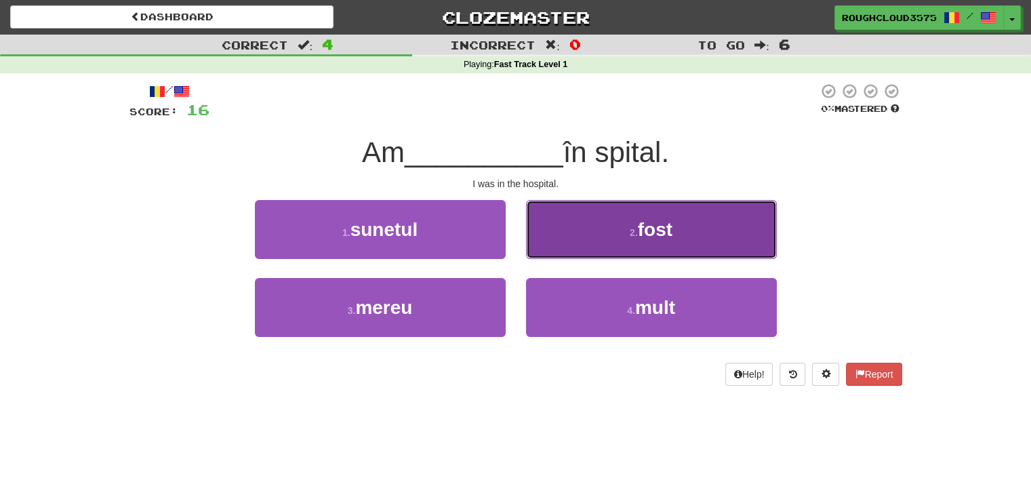
click at [583, 239] on button "2 . fost" at bounding box center [651, 229] width 251 height 59
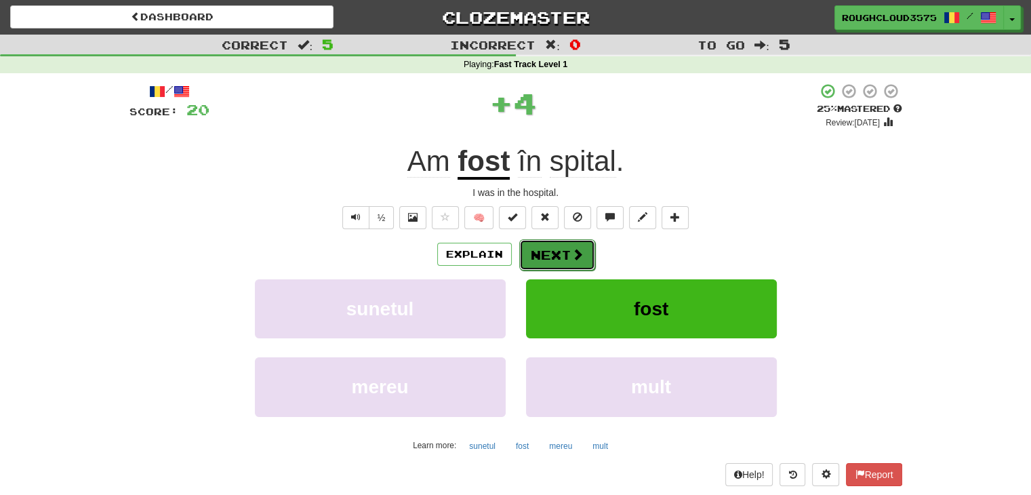
click at [572, 258] on span at bounding box center [578, 254] width 12 height 12
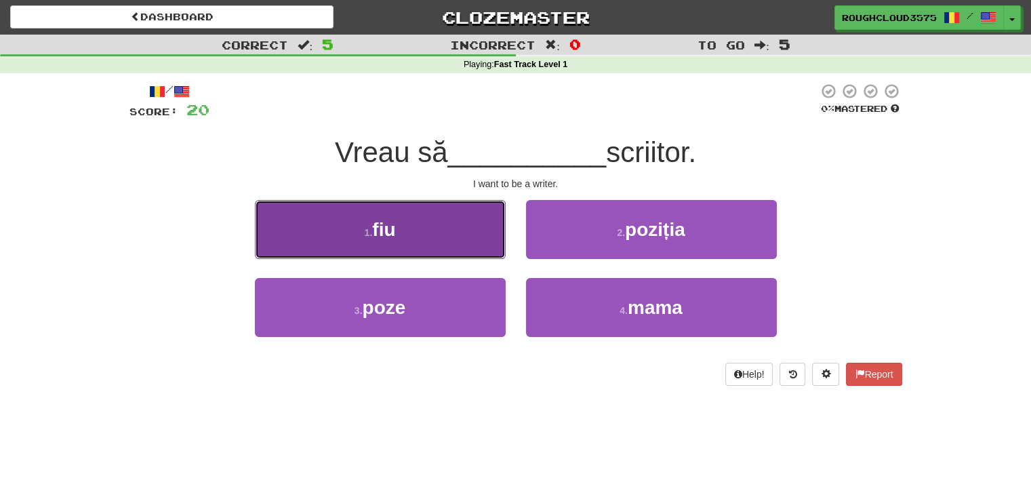
click at [480, 234] on button "1 . fiu" at bounding box center [380, 229] width 251 height 59
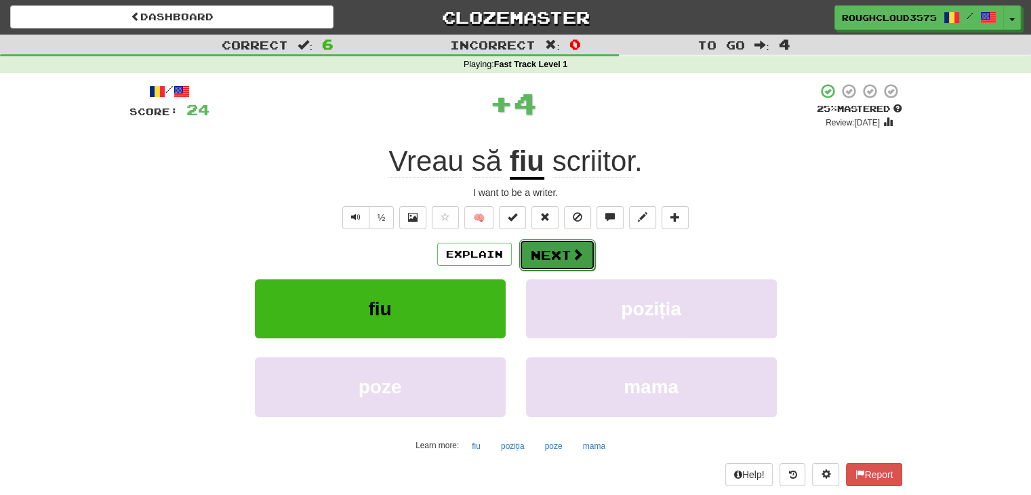
click at [550, 245] on button "Next" at bounding box center [557, 254] width 76 height 31
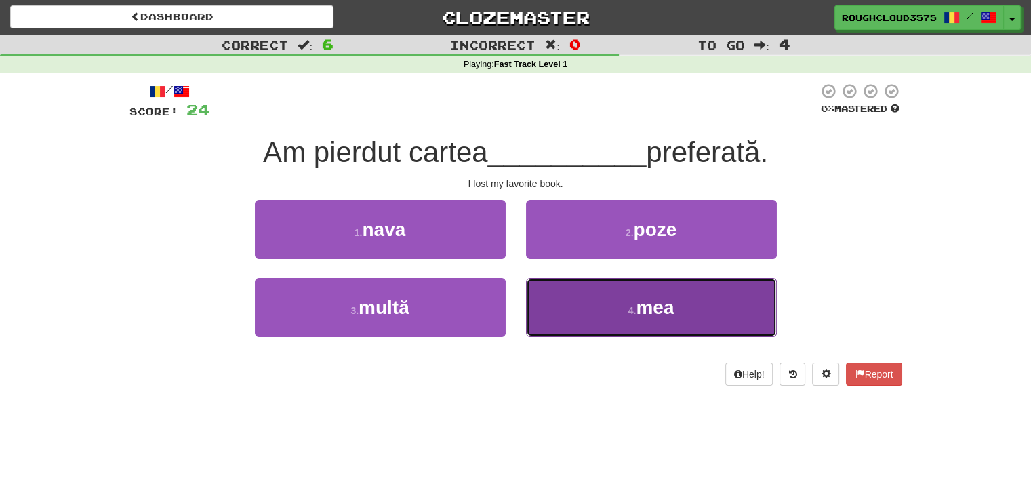
click at [535, 279] on button "4 . mea" at bounding box center [651, 307] width 251 height 59
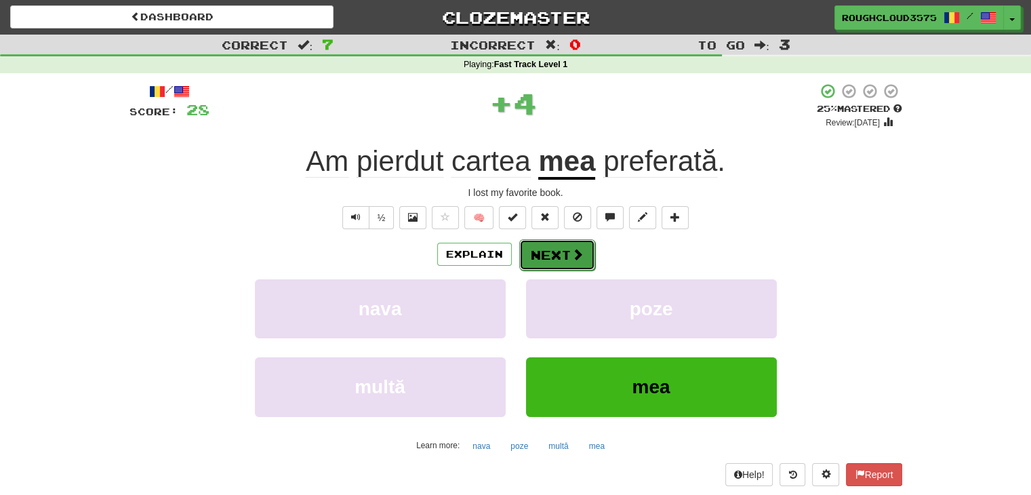
click at [556, 257] on button "Next" at bounding box center [557, 254] width 76 height 31
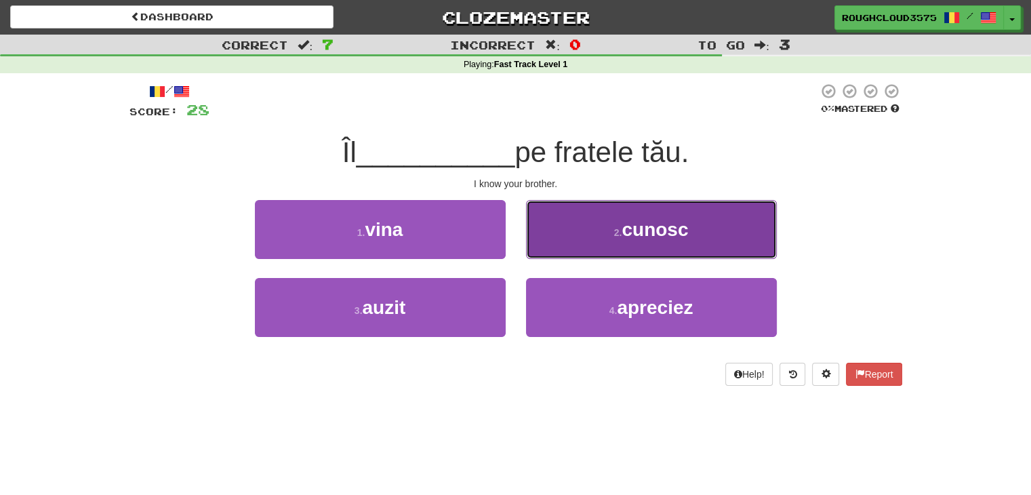
click at [573, 235] on button "2 . cunosc" at bounding box center [651, 229] width 251 height 59
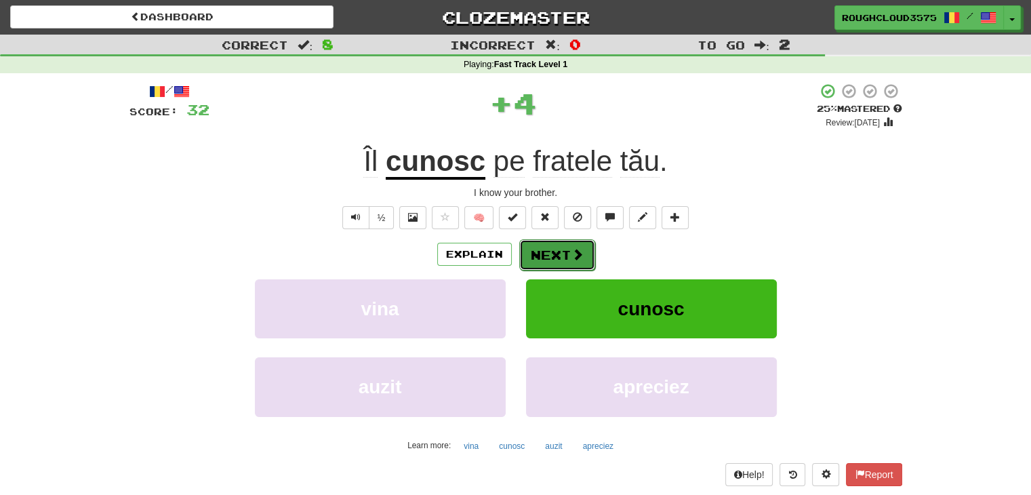
click at [558, 252] on button "Next" at bounding box center [557, 254] width 76 height 31
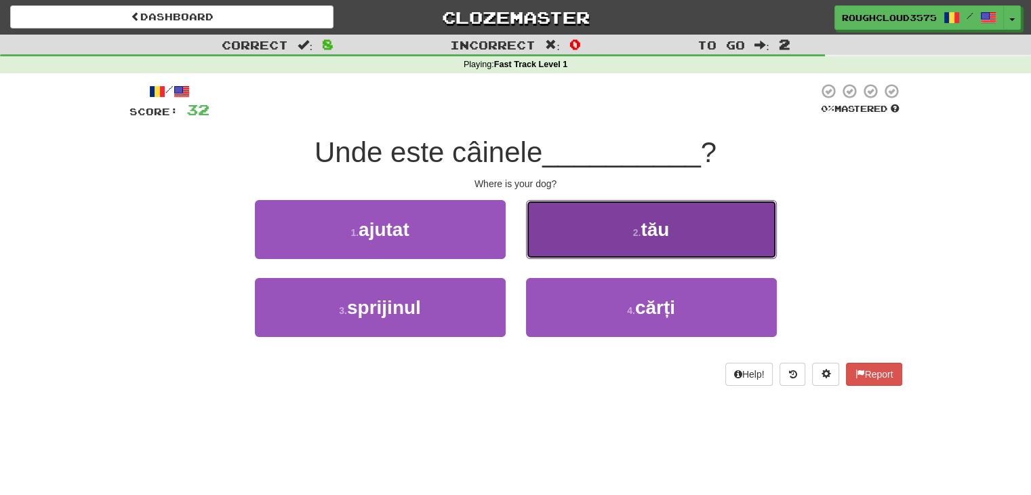
click at [549, 226] on button "2 . tău" at bounding box center [651, 229] width 251 height 59
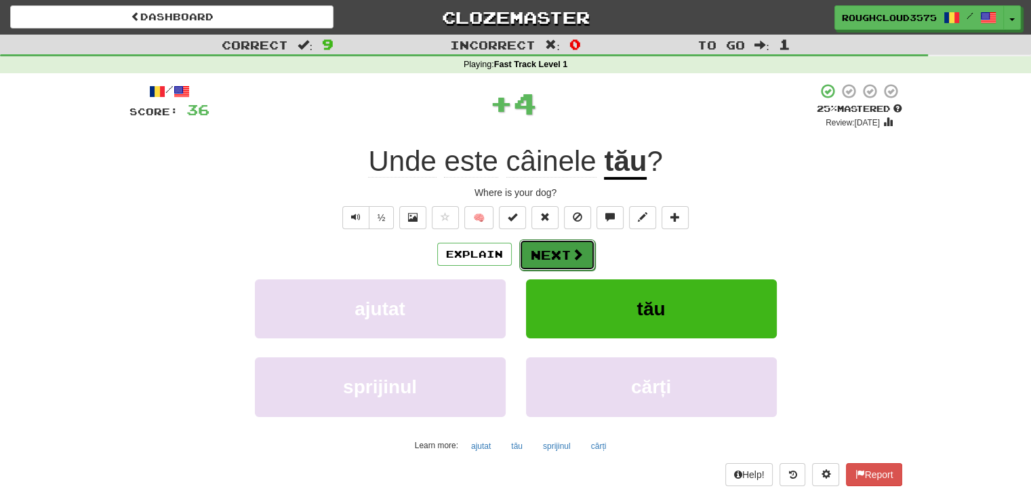
click at [537, 261] on button "Next" at bounding box center [557, 254] width 76 height 31
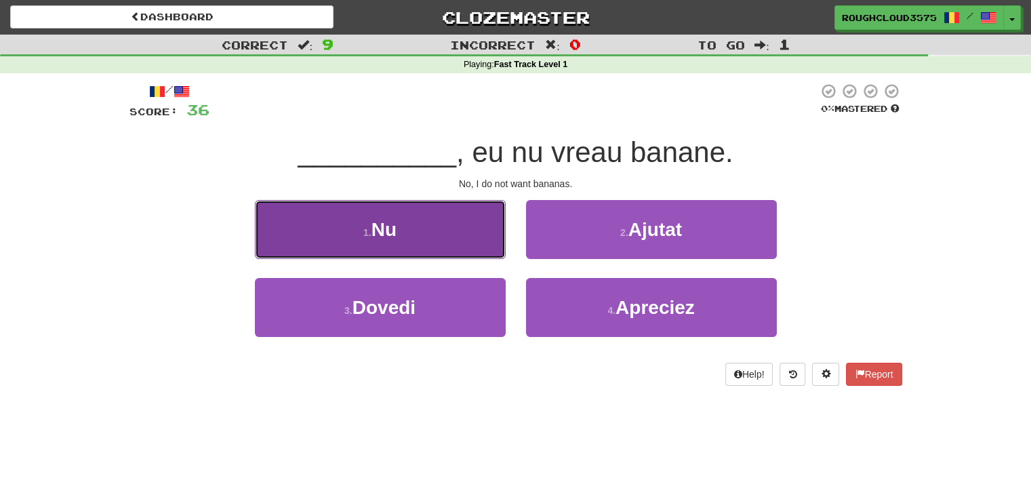
click at [443, 221] on button "1 . Nu" at bounding box center [380, 229] width 251 height 59
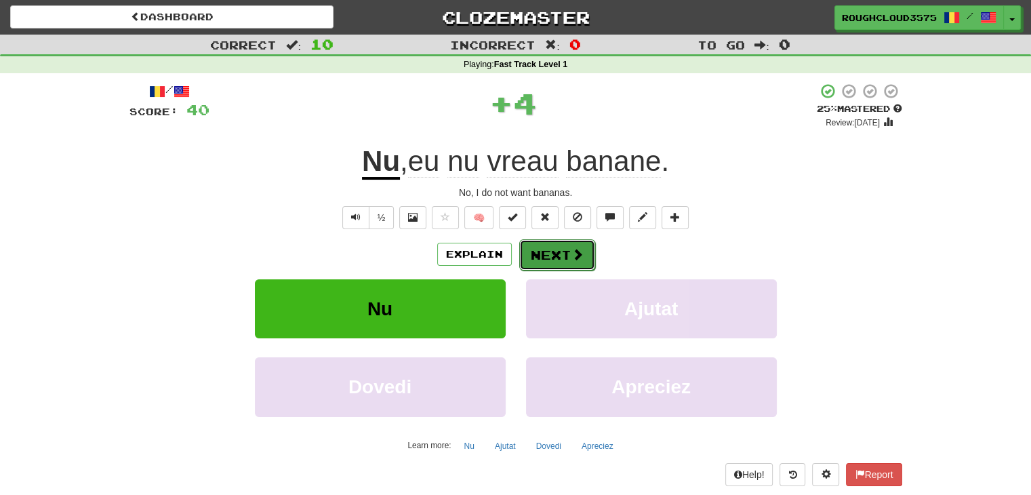
click at [540, 245] on button "Next" at bounding box center [557, 254] width 76 height 31
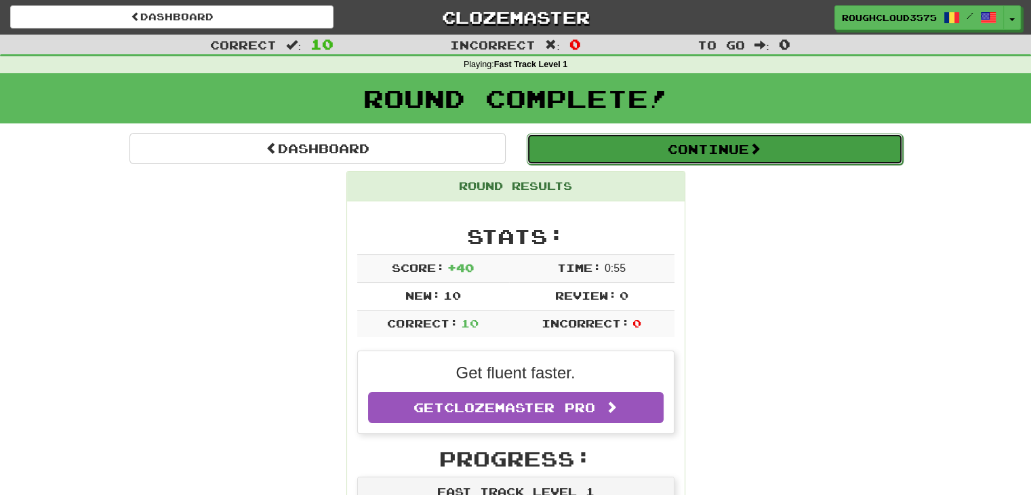
click at [748, 138] on button "Continue" at bounding box center [715, 149] width 376 height 31
